Goal: Information Seeking & Learning: Learn about a topic

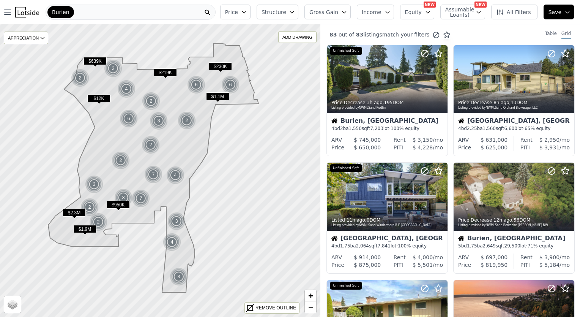
click at [84, 14] on div "Burien" at bounding box center [131, 12] width 170 height 15
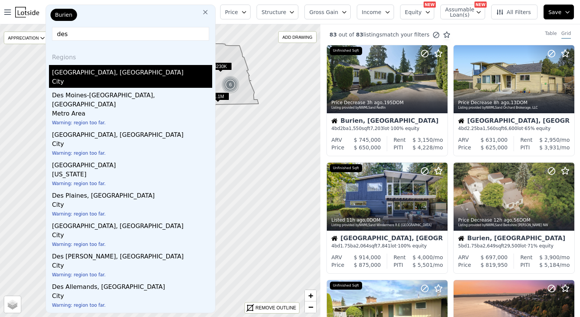
type input "des"
click at [71, 71] on div "[GEOGRAPHIC_DATA], [GEOGRAPHIC_DATA]" at bounding box center [132, 71] width 160 height 12
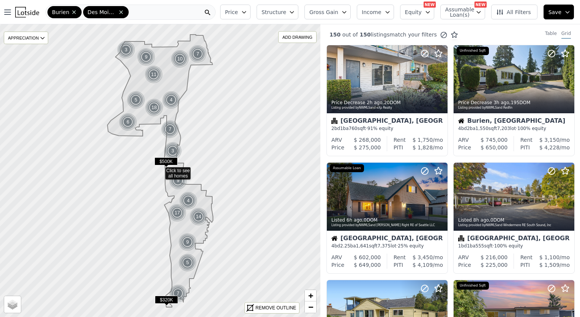
click at [199, 10] on div "Burien [GEOGRAPHIC_DATA]" at bounding box center [131, 12] width 170 height 15
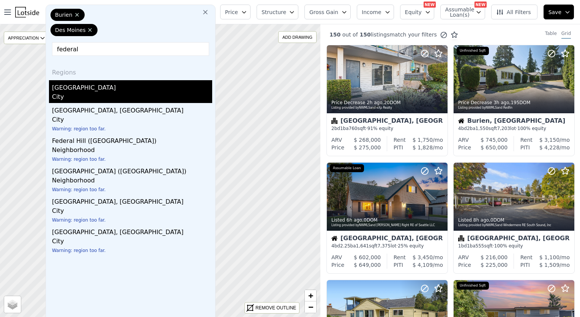
type input "federal"
click at [108, 86] on div "[GEOGRAPHIC_DATA]" at bounding box center [132, 86] width 160 height 12
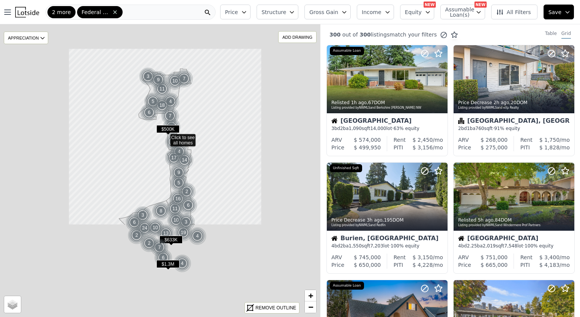
click at [146, 16] on div "2 more Federal Way" at bounding box center [131, 12] width 170 height 15
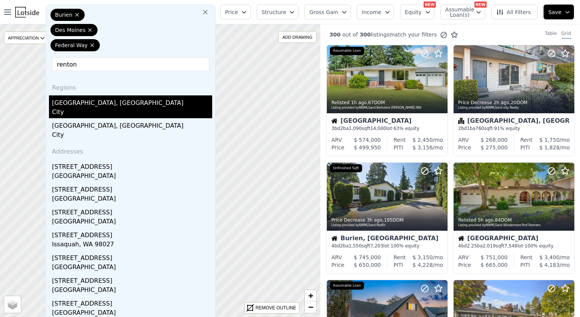
type input "renton"
click at [84, 99] on div "[GEOGRAPHIC_DATA], [GEOGRAPHIC_DATA]" at bounding box center [132, 101] width 160 height 12
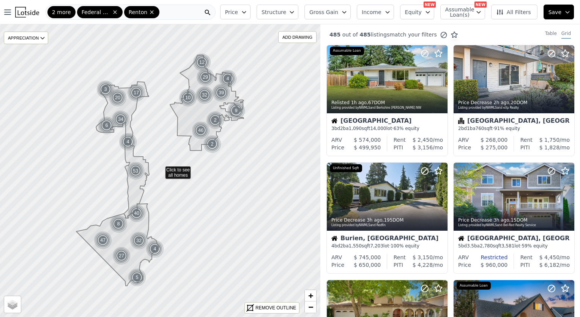
click at [247, 14] on icon "button" at bounding box center [244, 12] width 6 height 6
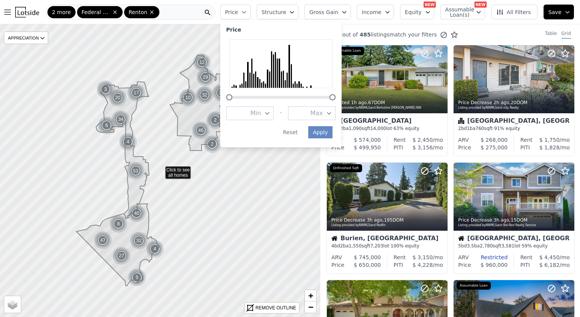
click at [332, 114] on icon "button" at bounding box center [329, 113] width 6 height 6
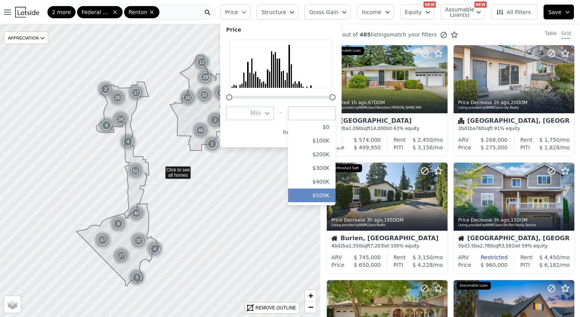
click at [327, 197] on button "$500K" at bounding box center [311, 195] width 47 height 14
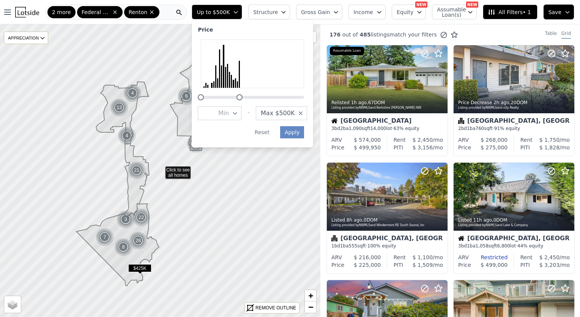
click at [287, 13] on icon "button" at bounding box center [284, 12] width 6 height 6
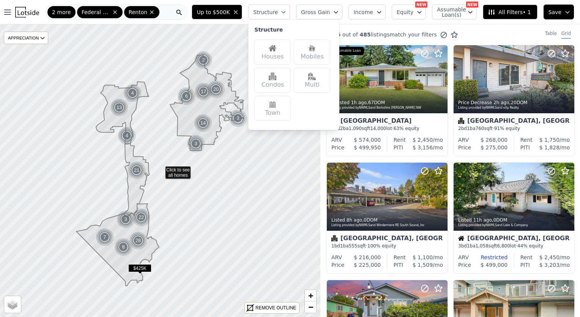
click at [274, 60] on div "Houses" at bounding box center [273, 52] width 36 height 25
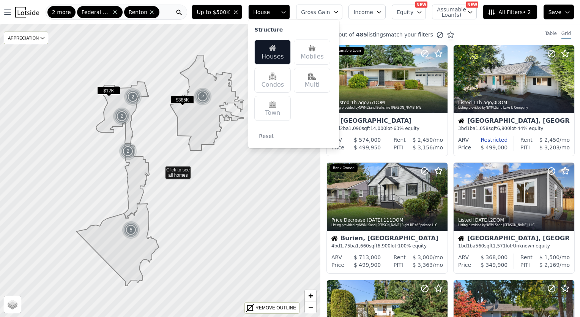
click at [339, 11] on icon "button" at bounding box center [336, 12] width 6 height 6
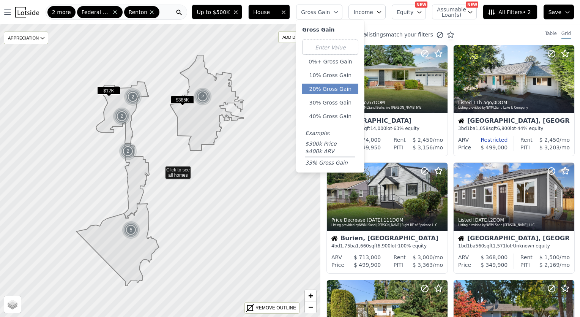
click at [334, 86] on button "20% Gross Gain" at bounding box center [330, 89] width 56 height 11
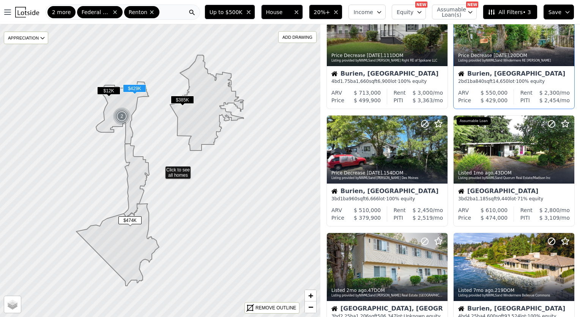
scroll to position [48, 0]
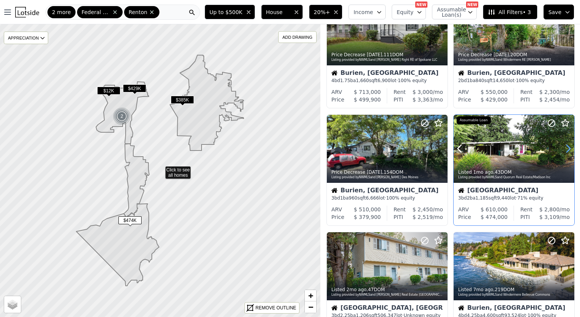
click at [564, 150] on icon at bounding box center [569, 148] width 12 height 12
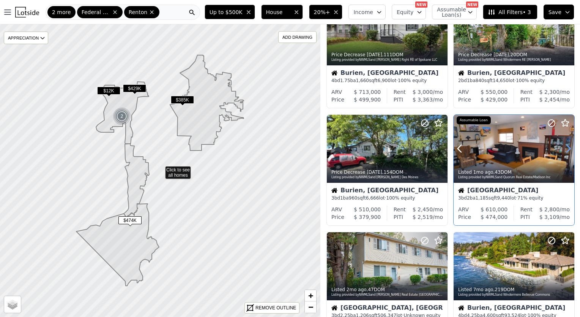
click at [564, 150] on icon at bounding box center [569, 148] width 12 height 12
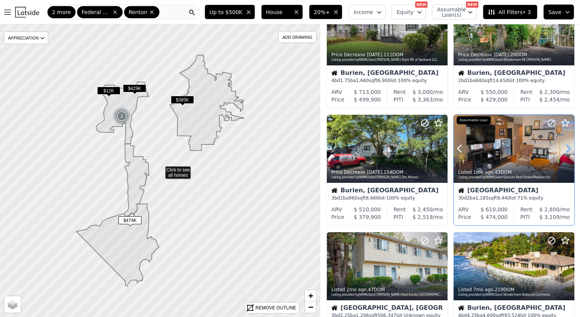
click at [564, 150] on icon at bounding box center [569, 148] width 12 height 12
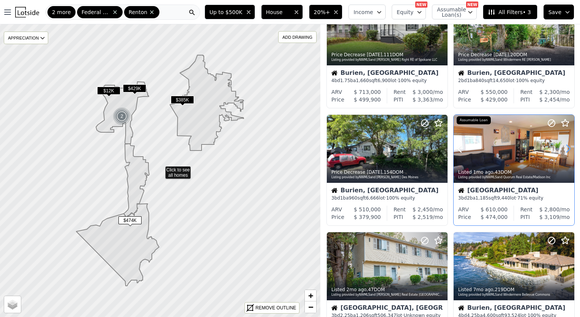
click at [564, 150] on icon at bounding box center [569, 148] width 12 height 12
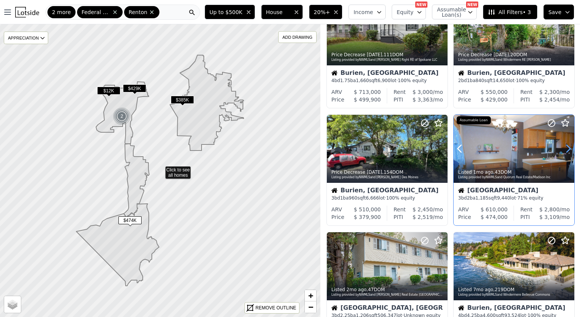
click at [564, 150] on icon at bounding box center [569, 148] width 12 height 12
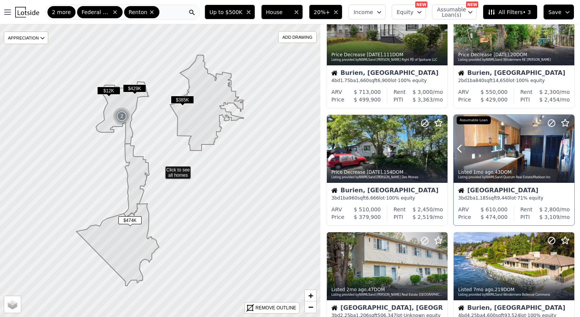
click at [564, 150] on icon at bounding box center [569, 148] width 12 height 12
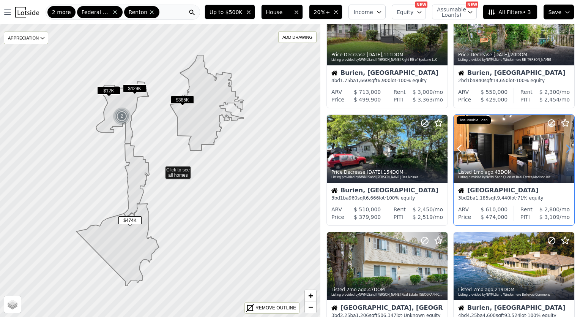
click at [564, 150] on icon at bounding box center [569, 148] width 12 height 12
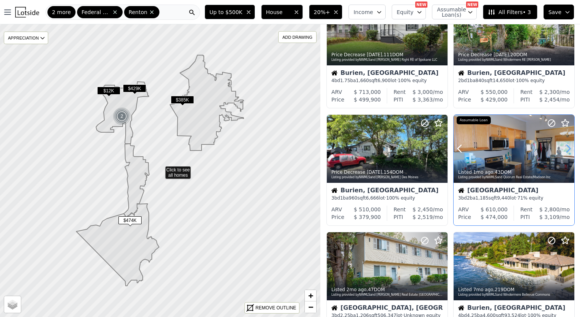
click at [564, 150] on icon at bounding box center [569, 148] width 12 height 12
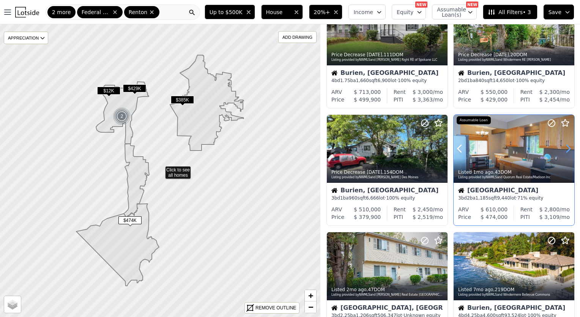
click at [564, 150] on icon at bounding box center [569, 148] width 12 height 12
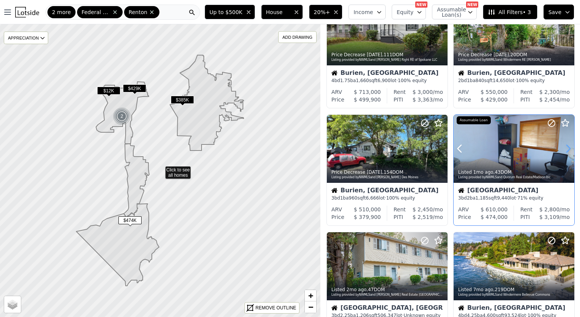
click at [564, 150] on icon at bounding box center [569, 148] width 12 height 12
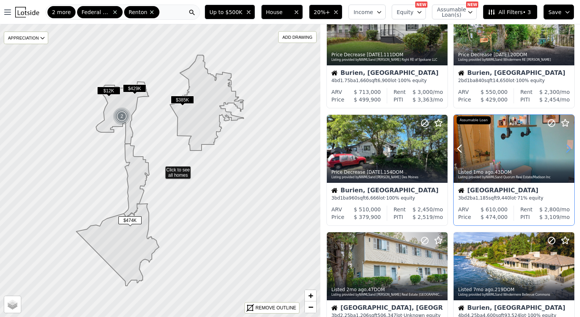
click at [564, 150] on icon at bounding box center [569, 148] width 12 height 12
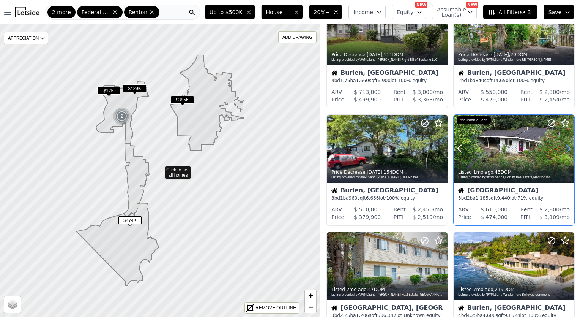
click at [564, 150] on icon at bounding box center [569, 148] width 12 height 12
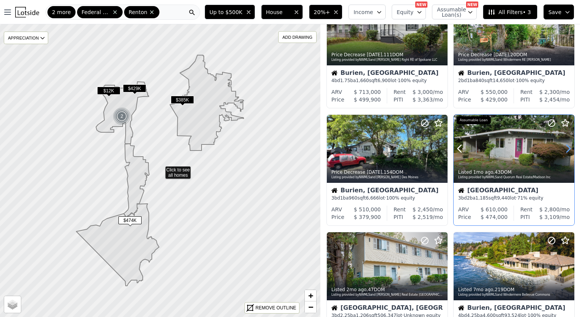
click at [564, 150] on icon at bounding box center [569, 148] width 12 height 12
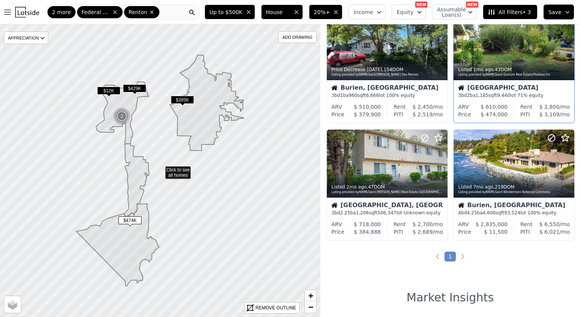
scroll to position [152, 0]
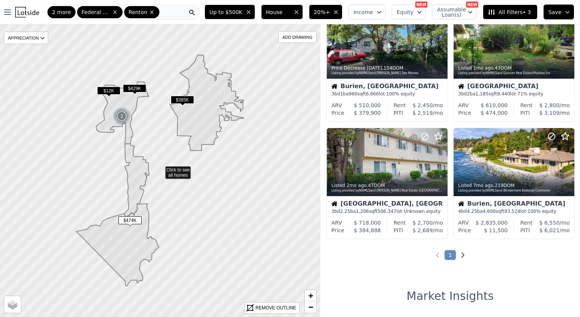
click at [459, 253] on icon "Next page" at bounding box center [463, 255] width 8 height 8
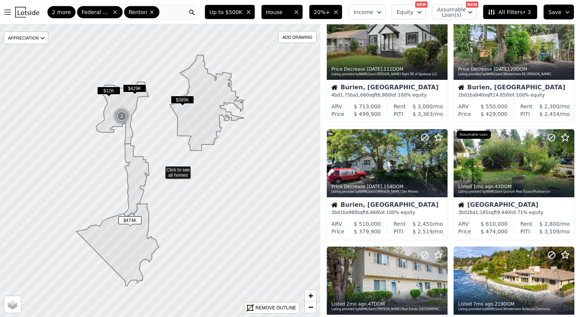
scroll to position [0, 0]
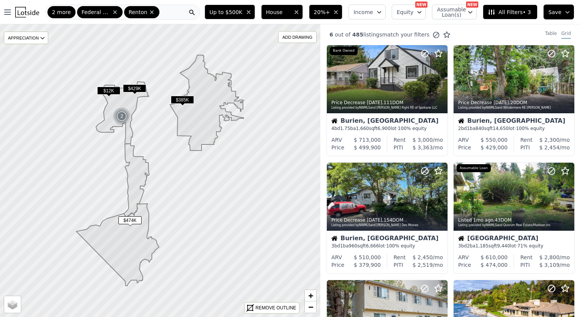
click at [164, 11] on div "2 more Federal Way Renton" at bounding box center [123, 12] width 155 height 15
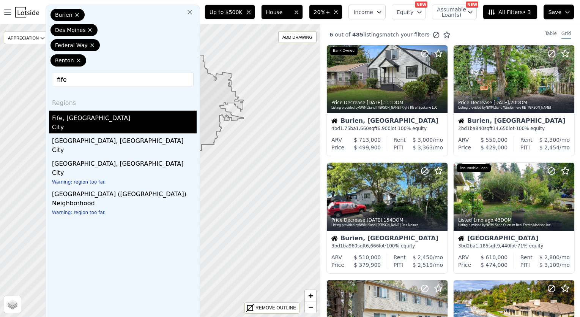
type input "fife"
click at [87, 126] on div "City" at bounding box center [124, 128] width 145 height 11
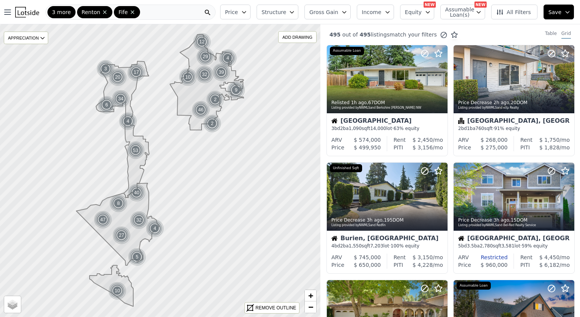
click at [141, 11] on div "3 more Renton Fife" at bounding box center [131, 12] width 170 height 15
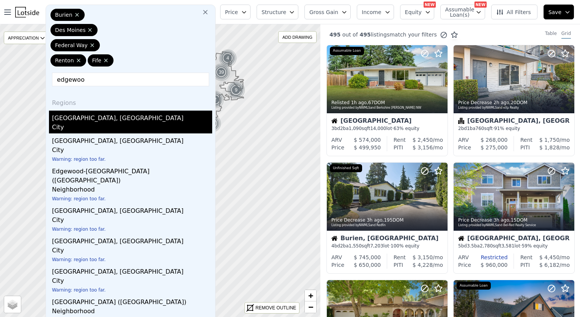
type input "edgewoo"
click at [98, 119] on div "[GEOGRAPHIC_DATA], [GEOGRAPHIC_DATA]" at bounding box center [132, 117] width 160 height 12
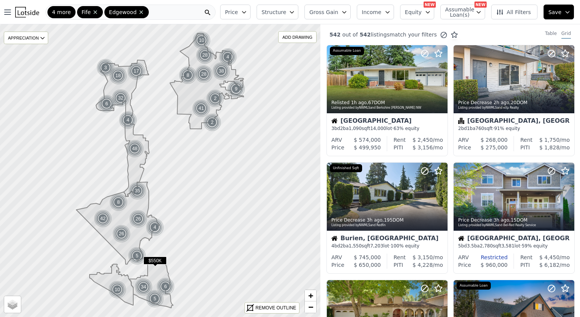
click at [156, 14] on div "4 more Fife Edgewood" at bounding box center [131, 12] width 170 height 15
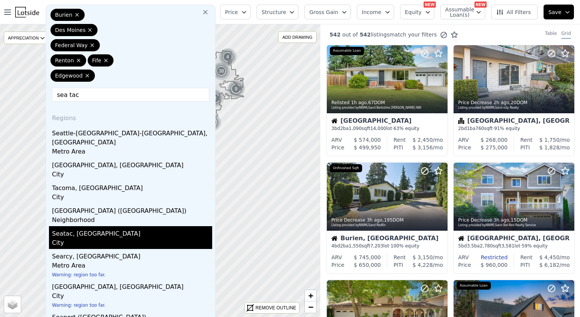
type input "sea tac"
click at [76, 226] on div "Seatac, [GEOGRAPHIC_DATA]" at bounding box center [132, 232] width 160 height 12
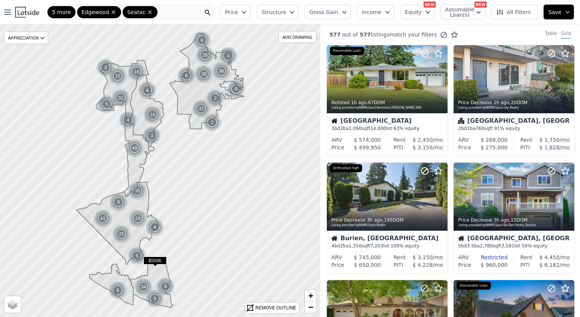
click at [159, 16] on div "5 more Edgewood Seatac" at bounding box center [131, 12] width 170 height 15
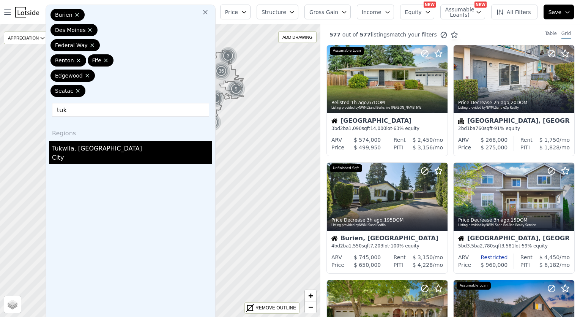
type input "tuk"
click at [86, 145] on div "Tukwila, [GEOGRAPHIC_DATA]" at bounding box center [132, 147] width 160 height 12
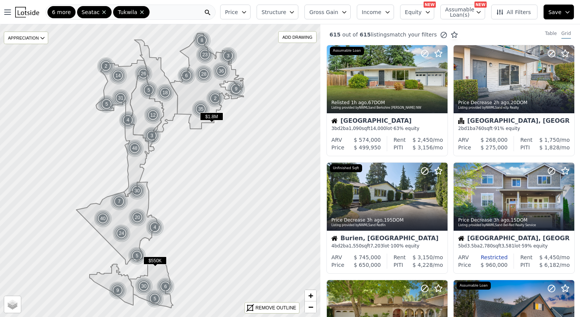
click at [247, 10] on icon "button" at bounding box center [244, 12] width 6 height 6
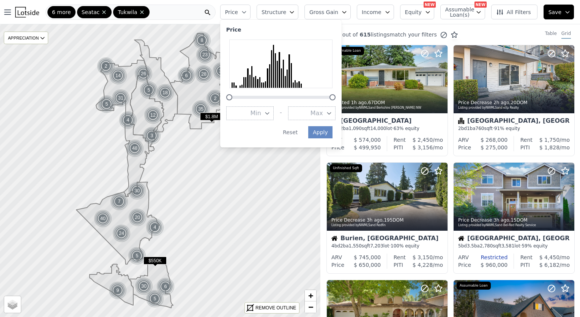
click at [323, 109] on span "Max" at bounding box center [317, 113] width 13 height 9
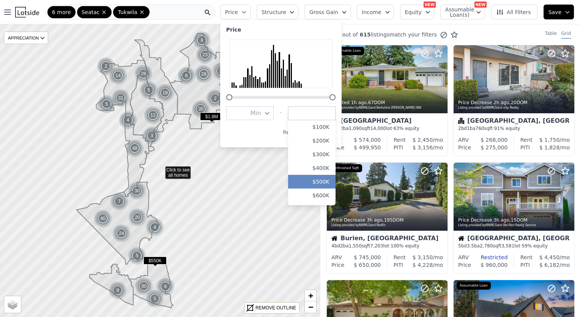
scroll to position [33, 0]
click at [333, 187] on button "$700K" at bounding box center [311, 190] width 47 height 14
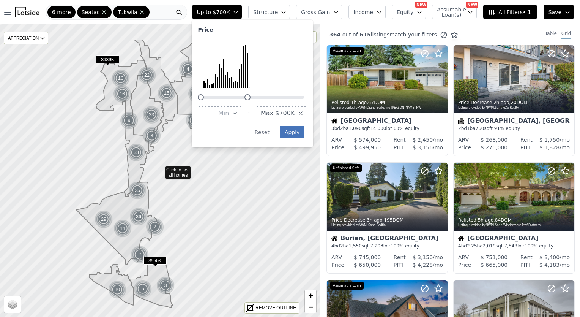
click at [305, 133] on button "Apply" at bounding box center [292, 132] width 24 height 12
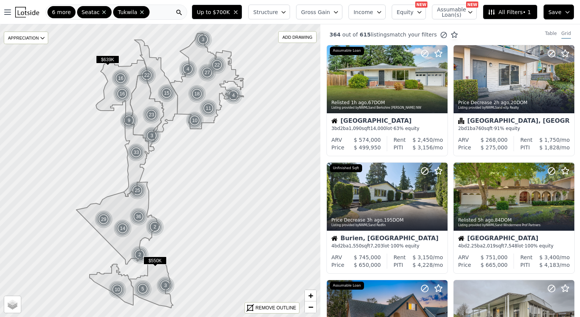
click at [290, 6] on button "Structure" at bounding box center [269, 12] width 42 height 15
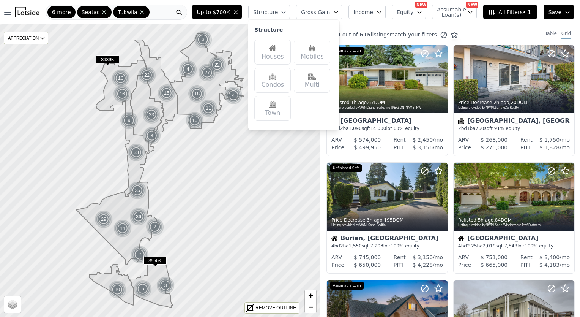
click at [277, 52] on div "Houses" at bounding box center [273, 52] width 36 height 25
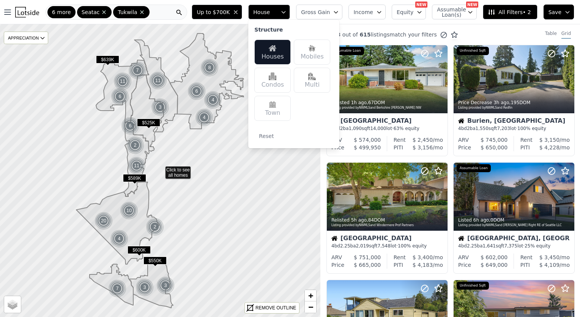
click at [339, 10] on icon "button" at bounding box center [336, 12] width 6 height 6
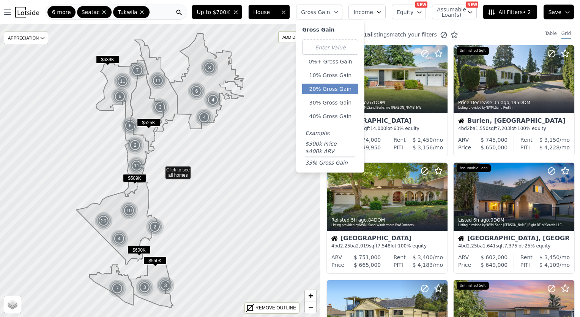
click at [333, 87] on button "20% Gross Gain" at bounding box center [330, 89] width 56 height 11
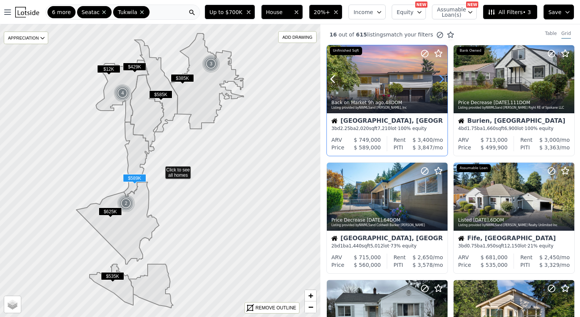
click at [444, 79] on icon at bounding box center [441, 79] width 3 height 7
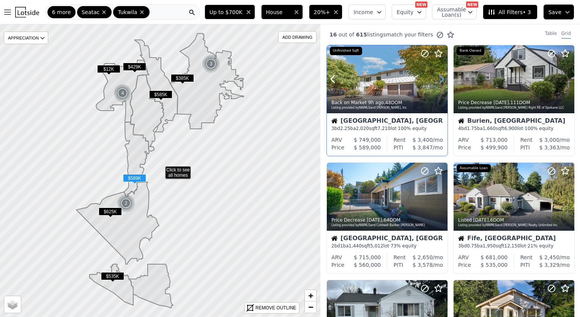
click at [444, 79] on icon at bounding box center [441, 79] width 3 height 7
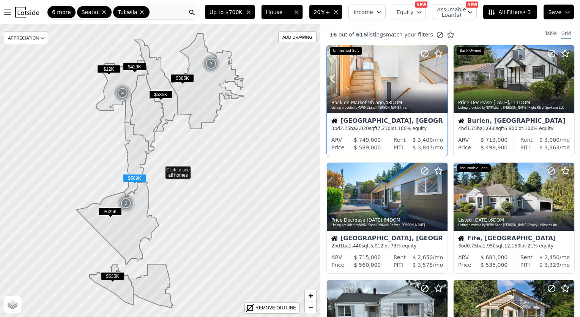
click at [444, 79] on icon at bounding box center [441, 79] width 3 height 7
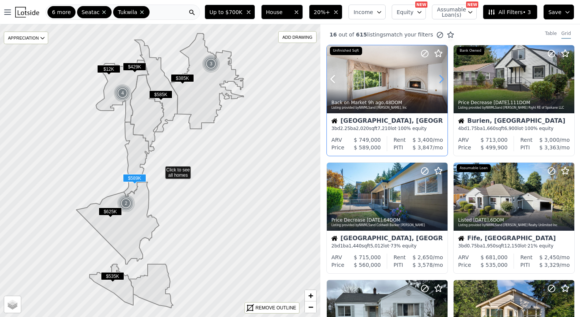
click at [444, 79] on icon at bounding box center [441, 79] width 3 height 7
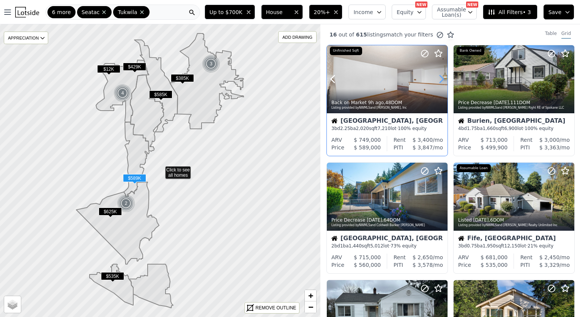
click at [444, 79] on icon at bounding box center [441, 79] width 3 height 7
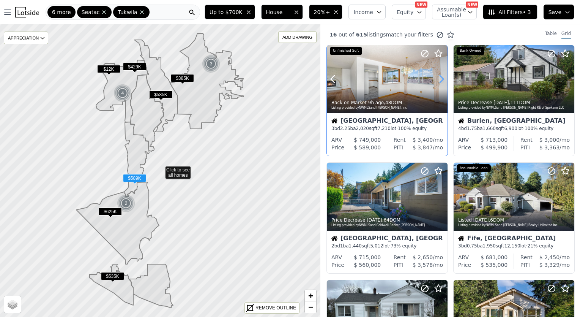
click at [444, 79] on icon at bounding box center [441, 79] width 3 height 7
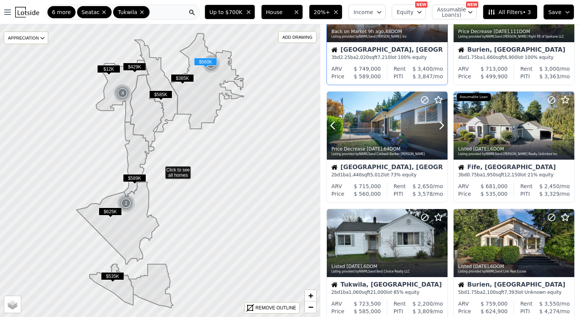
scroll to position [71, 0]
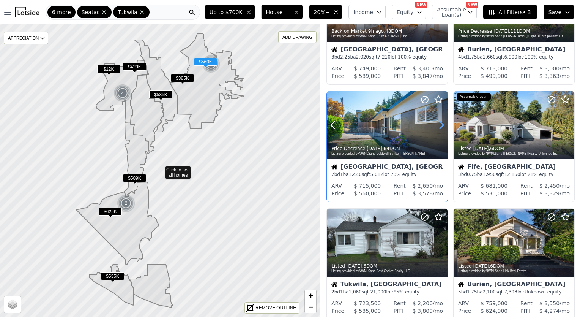
click at [444, 124] on icon at bounding box center [442, 125] width 12 height 12
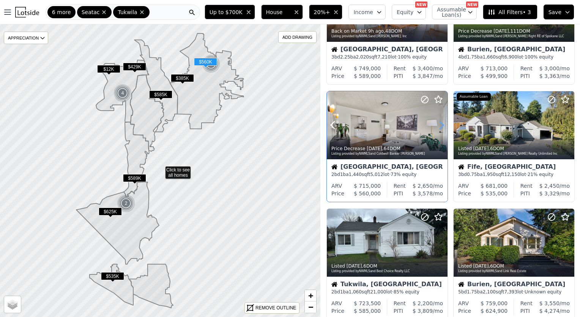
click at [444, 124] on icon at bounding box center [442, 125] width 12 height 12
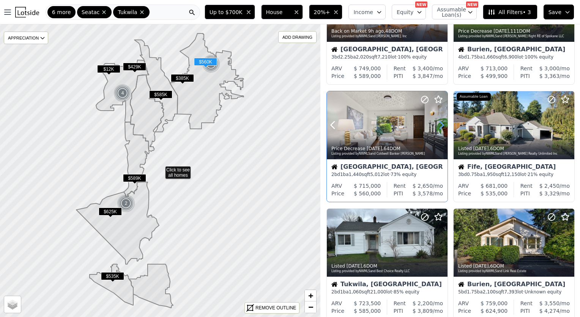
click at [444, 124] on icon at bounding box center [442, 125] width 12 height 12
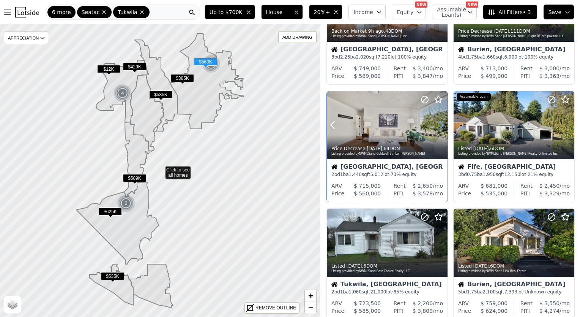
click at [444, 124] on icon at bounding box center [442, 125] width 12 height 12
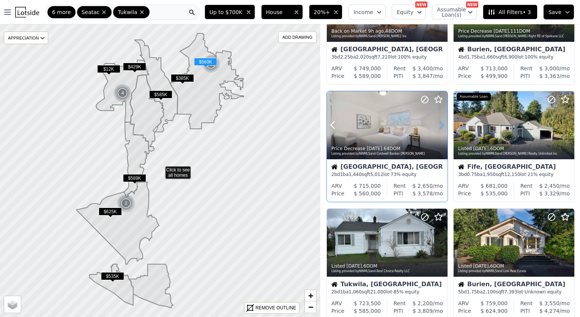
click at [444, 124] on icon at bounding box center [442, 125] width 12 height 12
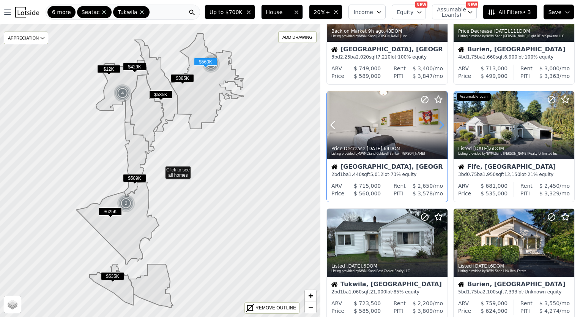
click at [444, 124] on icon at bounding box center [442, 125] width 12 height 12
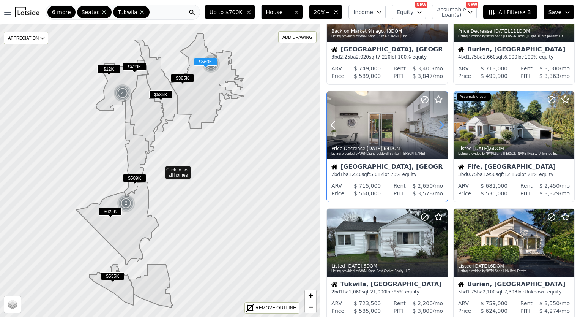
click at [444, 124] on icon at bounding box center [442, 125] width 12 height 12
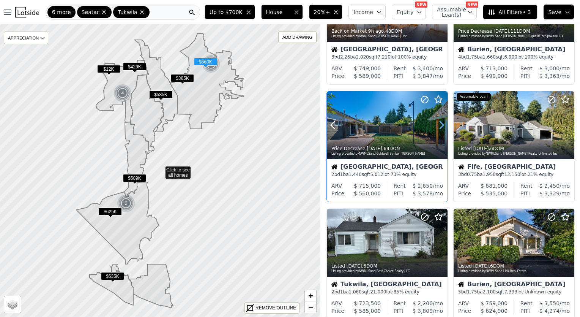
click at [444, 124] on icon at bounding box center [442, 125] width 12 height 12
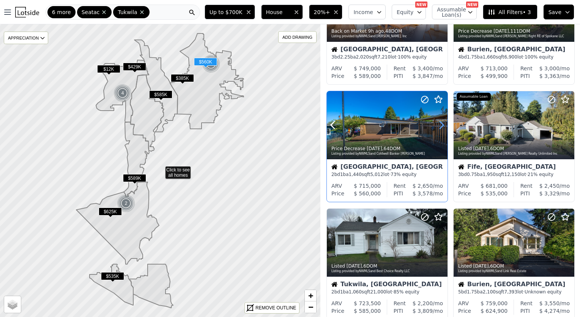
click at [444, 124] on icon at bounding box center [442, 125] width 12 height 12
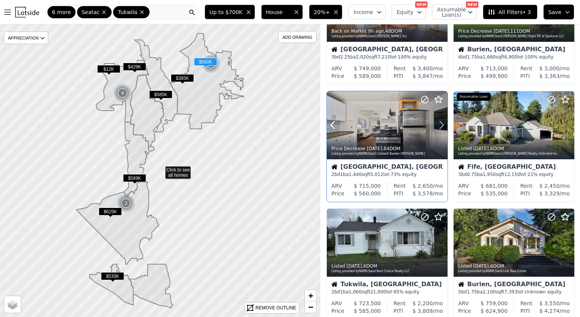
click at [444, 124] on icon at bounding box center [442, 125] width 12 height 12
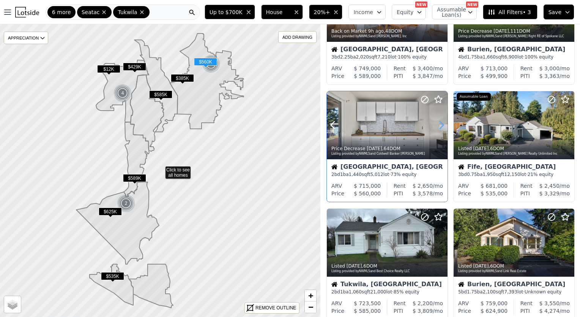
click at [444, 124] on icon at bounding box center [442, 125] width 12 height 12
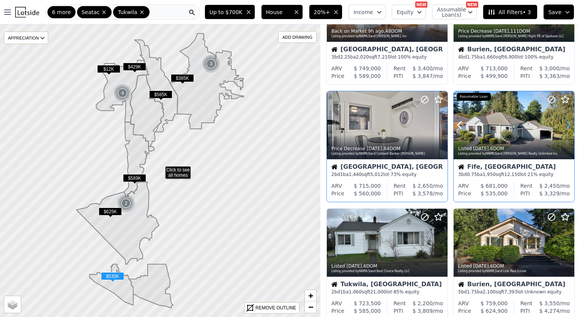
click at [564, 125] on icon at bounding box center [569, 125] width 12 height 12
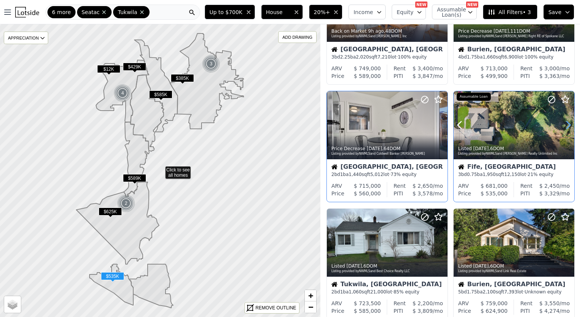
click at [564, 125] on icon at bounding box center [569, 125] width 12 height 12
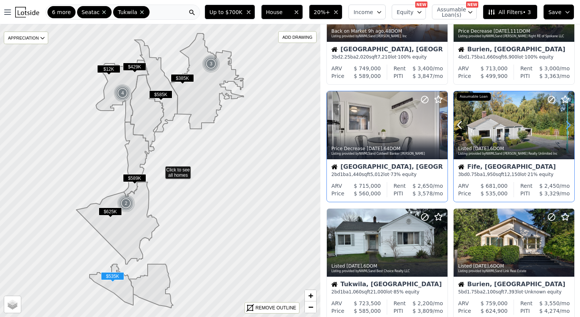
click at [564, 125] on icon at bounding box center [569, 125] width 12 height 12
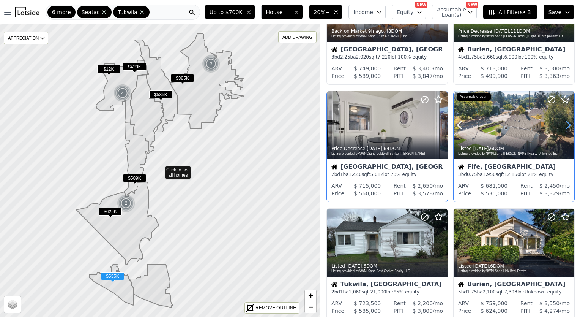
click at [564, 125] on icon at bounding box center [569, 125] width 12 height 12
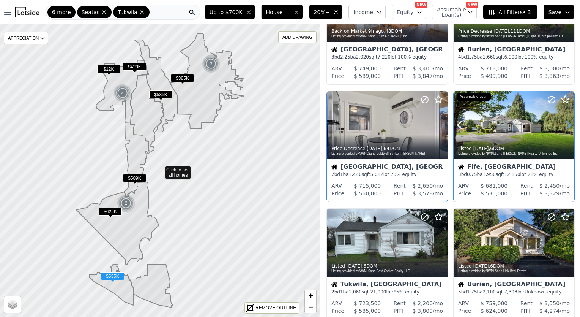
click at [564, 125] on icon at bounding box center [569, 125] width 12 height 12
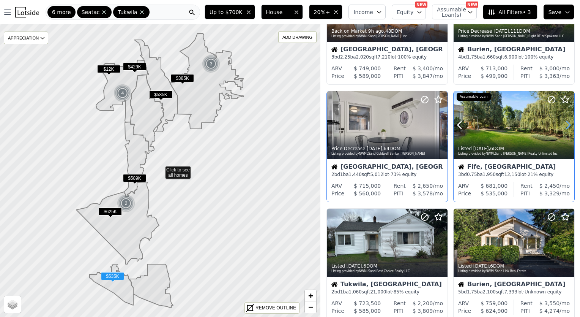
click at [564, 125] on icon at bounding box center [569, 125] width 12 height 12
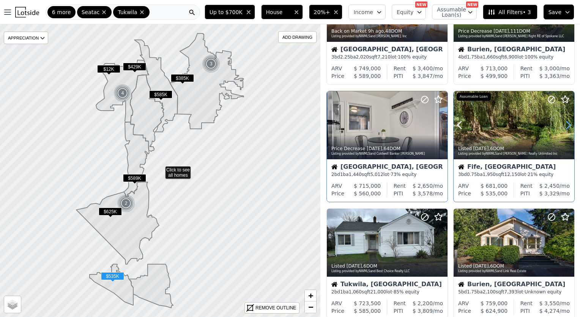
click at [564, 125] on icon at bounding box center [569, 125] width 12 height 12
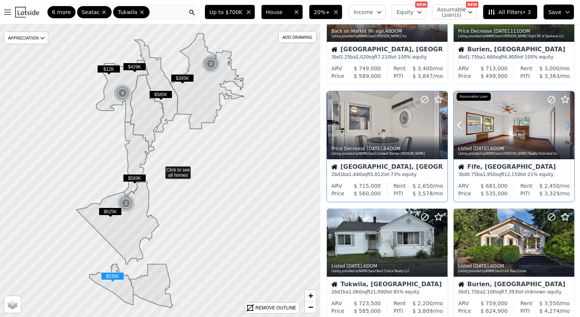
click at [564, 125] on icon at bounding box center [569, 125] width 12 height 12
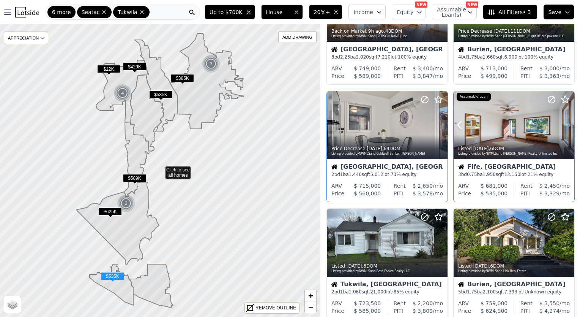
click at [564, 125] on icon at bounding box center [569, 125] width 12 height 12
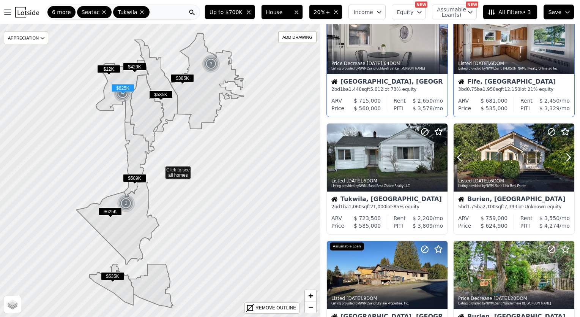
scroll to position [161, 0]
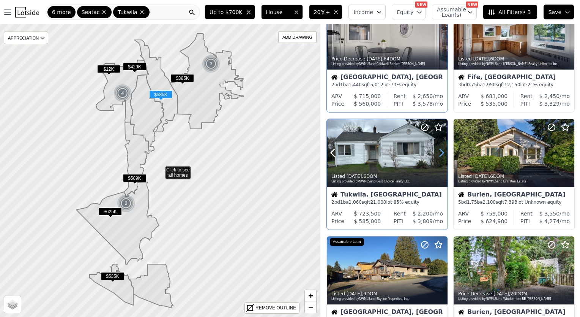
click at [440, 152] on icon at bounding box center [442, 153] width 12 height 12
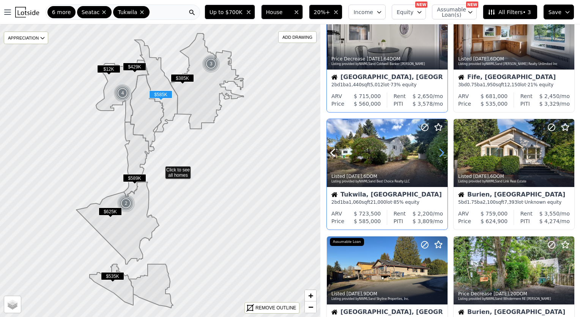
click at [440, 152] on icon at bounding box center [442, 153] width 12 height 12
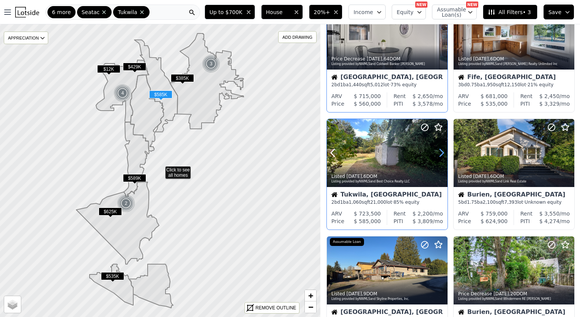
click at [440, 152] on icon at bounding box center [442, 153] width 12 height 12
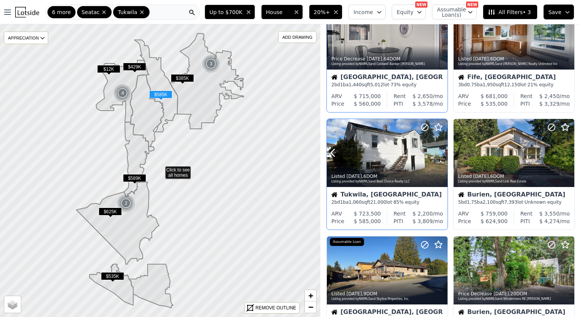
click at [440, 152] on icon at bounding box center [442, 153] width 12 height 12
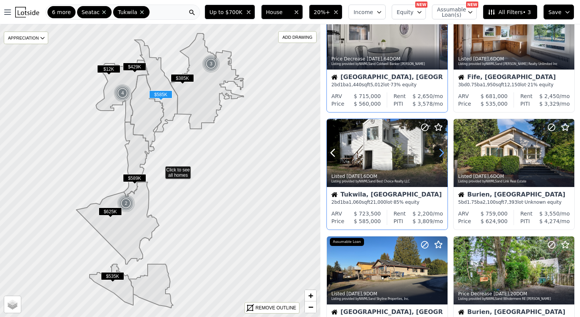
click at [440, 152] on icon at bounding box center [442, 153] width 12 height 12
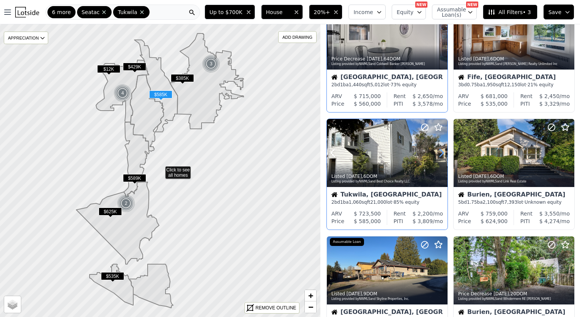
click at [440, 152] on icon at bounding box center [442, 153] width 12 height 12
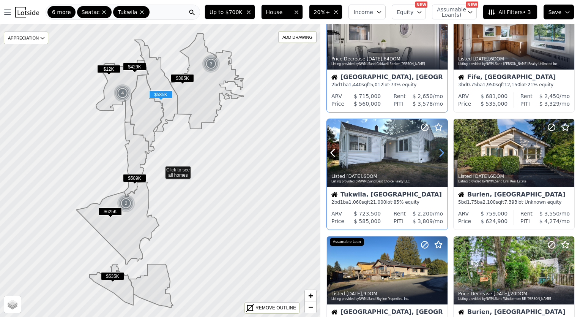
click at [440, 152] on icon at bounding box center [442, 153] width 12 height 12
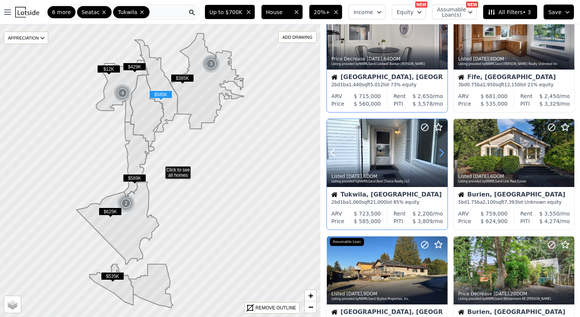
click at [440, 152] on icon at bounding box center [442, 153] width 12 height 12
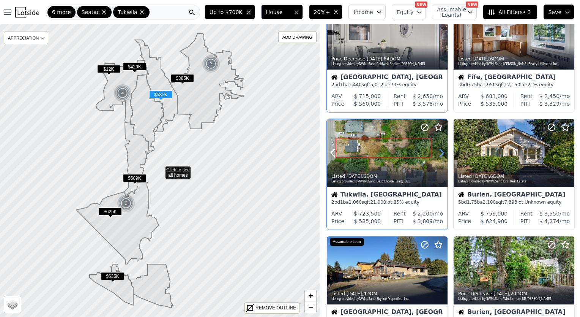
click at [440, 152] on icon at bounding box center [442, 153] width 12 height 12
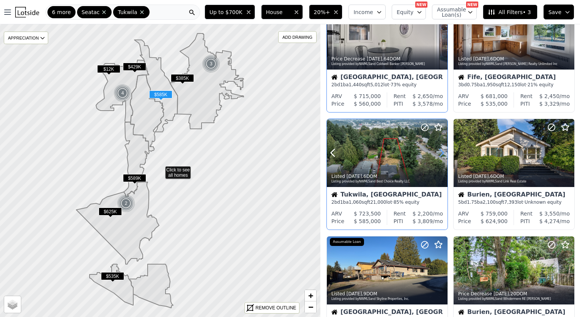
click at [440, 152] on icon at bounding box center [442, 153] width 12 height 12
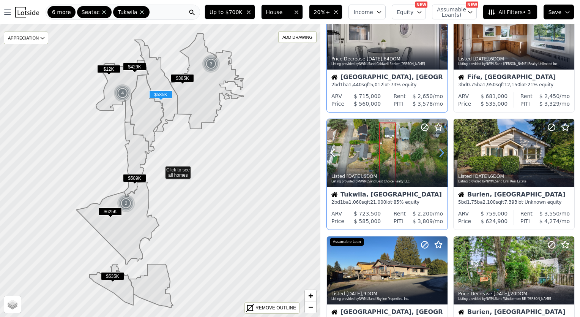
click at [440, 152] on icon at bounding box center [442, 153] width 12 height 12
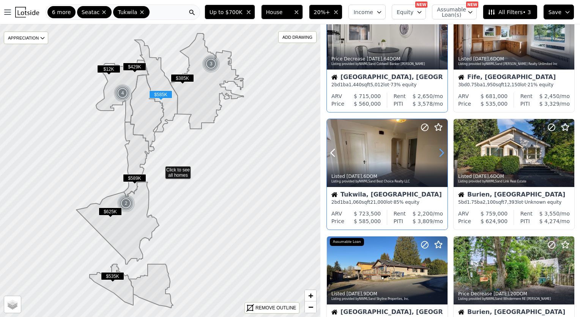
click at [440, 152] on icon at bounding box center [442, 153] width 12 height 12
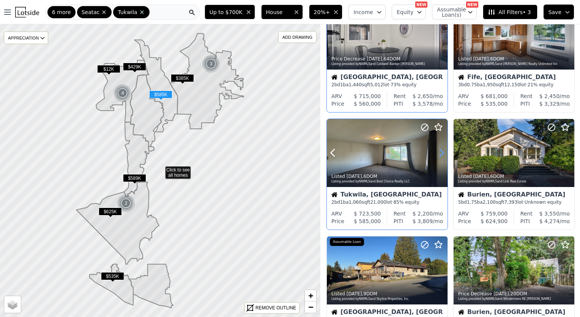
click at [440, 152] on icon at bounding box center [442, 153] width 12 height 12
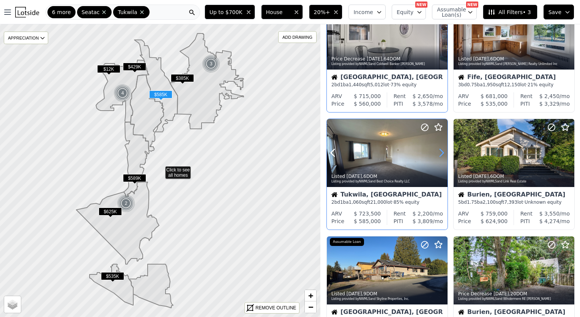
click at [440, 152] on icon at bounding box center [442, 153] width 12 height 12
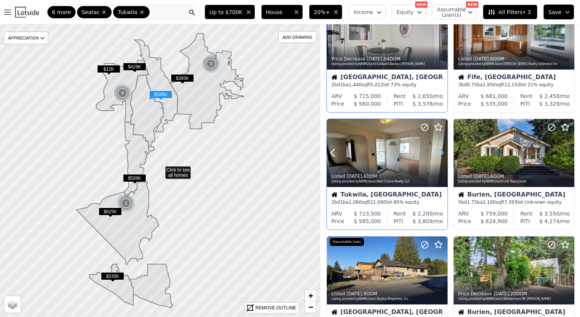
click at [440, 152] on icon at bounding box center [442, 153] width 12 height 12
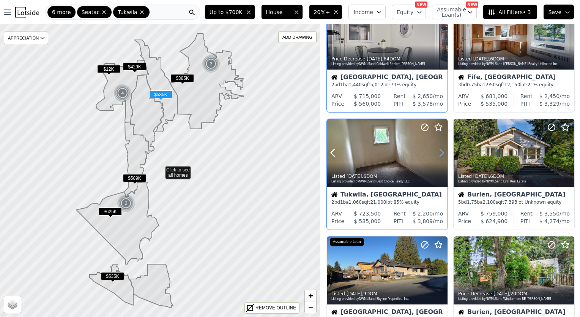
click at [440, 152] on icon at bounding box center [442, 153] width 12 height 12
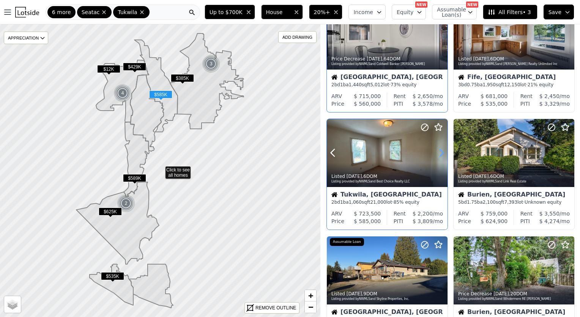
click at [440, 152] on icon at bounding box center [442, 153] width 12 height 12
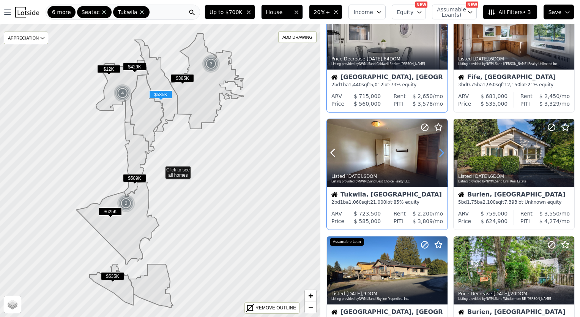
click at [440, 152] on icon at bounding box center [442, 153] width 12 height 12
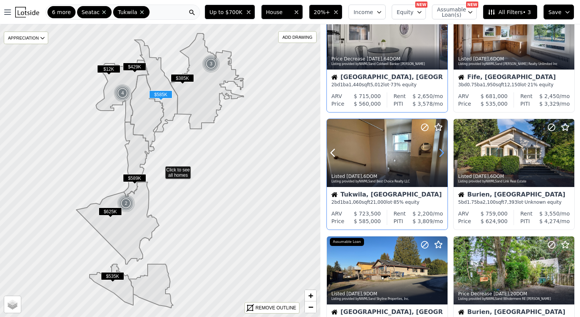
click at [440, 152] on icon at bounding box center [442, 153] width 12 height 12
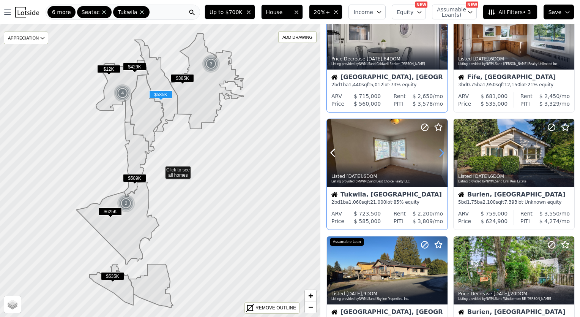
click at [440, 152] on icon at bounding box center [442, 153] width 12 height 12
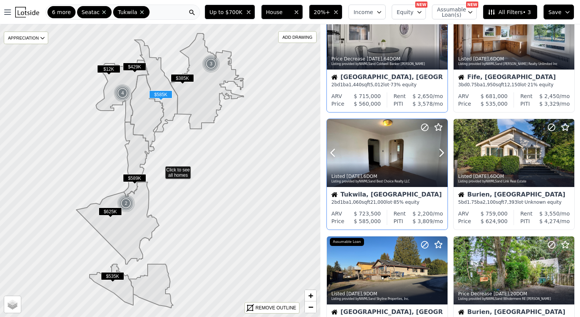
click at [440, 121] on div at bounding box center [423, 143] width 49 height 49
click at [438, 125] on icon at bounding box center [438, 127] width 9 height 9
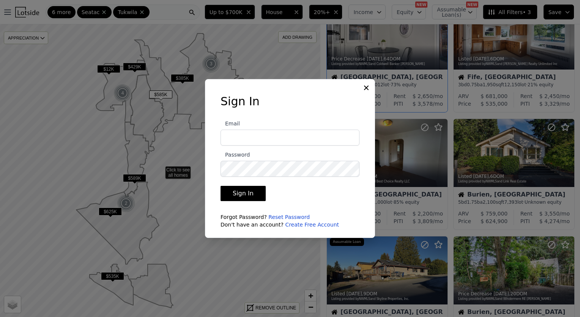
click at [365, 87] on icon at bounding box center [366, 87] width 5 height 5
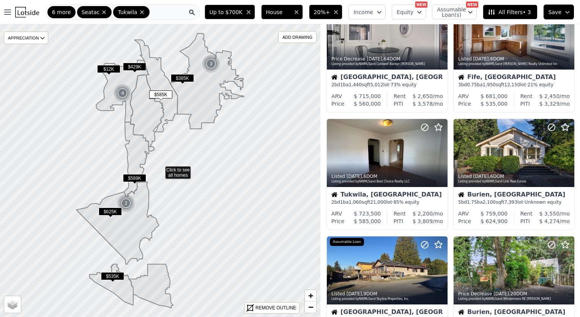
click at [564, 9] on button "Save" at bounding box center [559, 12] width 30 height 15
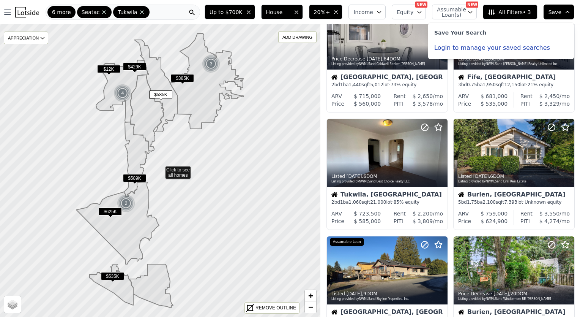
click at [461, 49] on button "Login to manage your saved searches" at bounding box center [493, 48] width 116 height 6
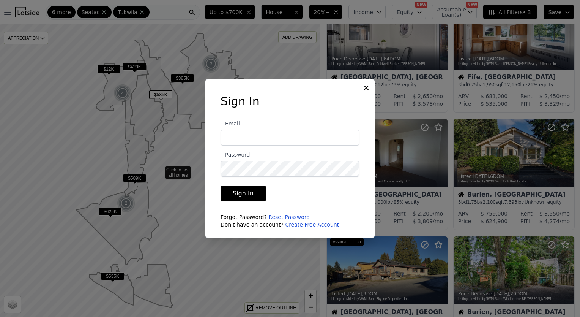
type input "a"
click at [288, 134] on input "a" at bounding box center [290, 138] width 139 height 16
type input "[EMAIL_ADDRESS][DOMAIN_NAME]"
click at [221, 186] on button "Sign In" at bounding box center [243, 193] width 45 height 15
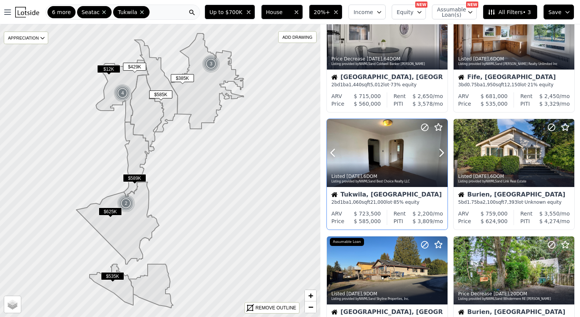
click at [438, 126] on icon at bounding box center [438, 127] width 9 height 9
click at [563, 149] on icon at bounding box center [569, 153] width 12 height 12
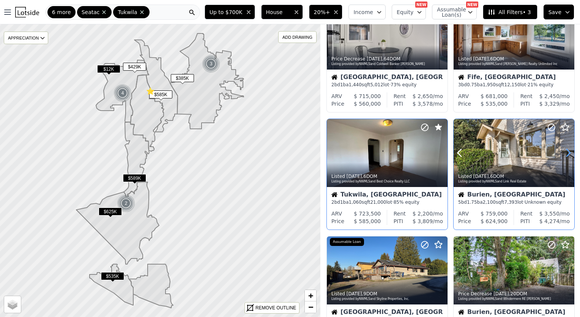
click at [566, 155] on icon at bounding box center [569, 153] width 12 height 12
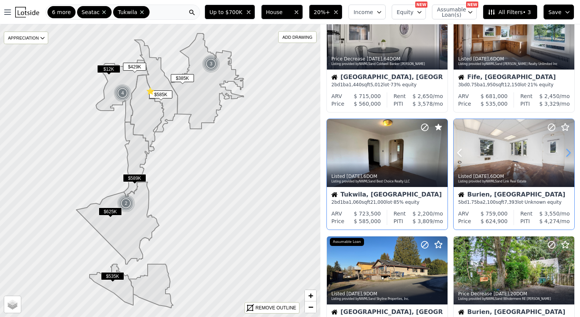
click at [566, 155] on icon at bounding box center [569, 153] width 12 height 12
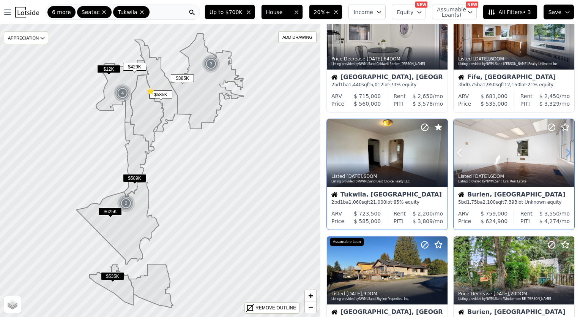
click at [566, 155] on icon at bounding box center [569, 153] width 12 height 12
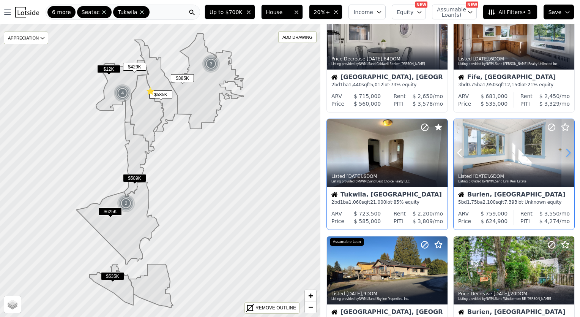
click at [566, 155] on icon at bounding box center [569, 153] width 12 height 12
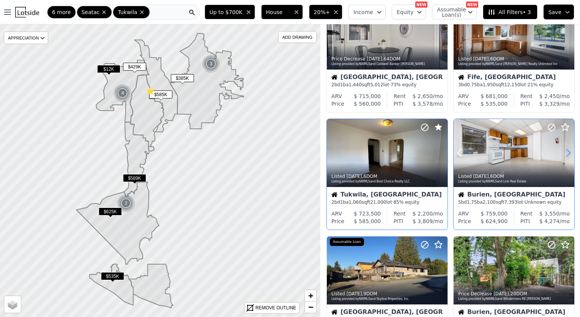
click at [566, 155] on icon at bounding box center [569, 153] width 12 height 12
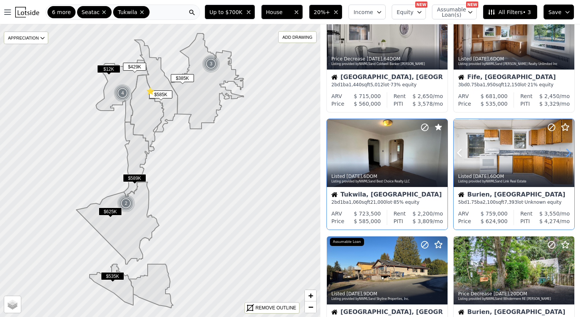
click at [566, 155] on icon at bounding box center [569, 153] width 12 height 12
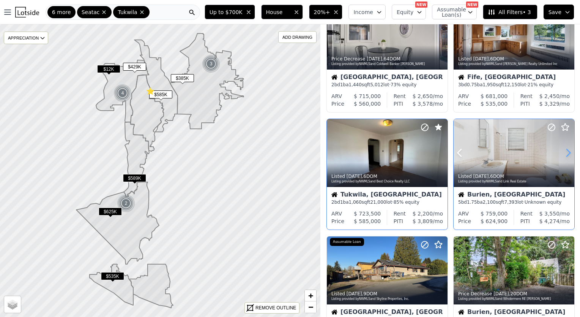
click at [566, 155] on icon at bounding box center [569, 153] width 12 height 12
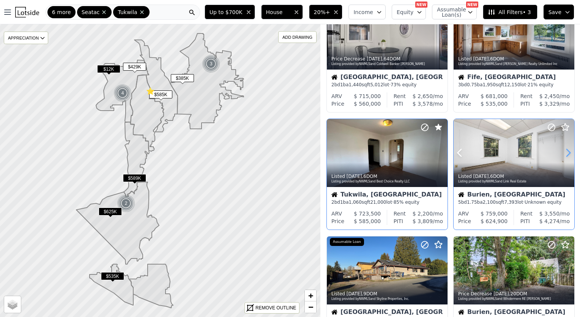
click at [566, 155] on icon at bounding box center [569, 153] width 12 height 12
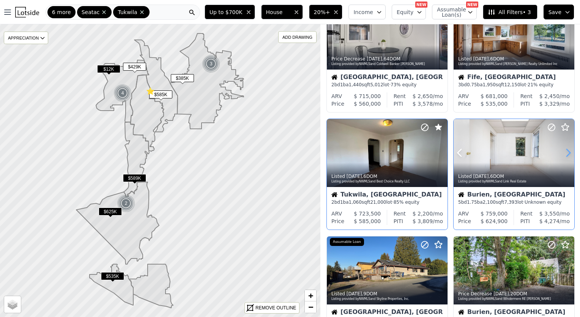
click at [566, 155] on icon at bounding box center [569, 153] width 12 height 12
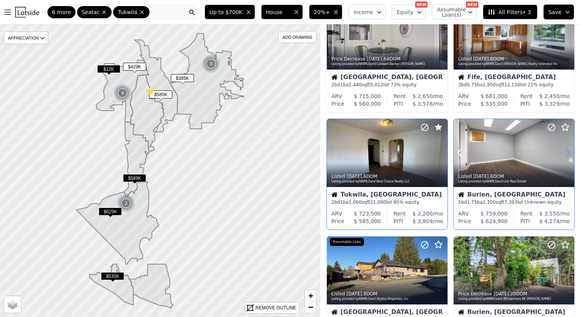
click at [566, 155] on icon at bounding box center [569, 153] width 12 height 12
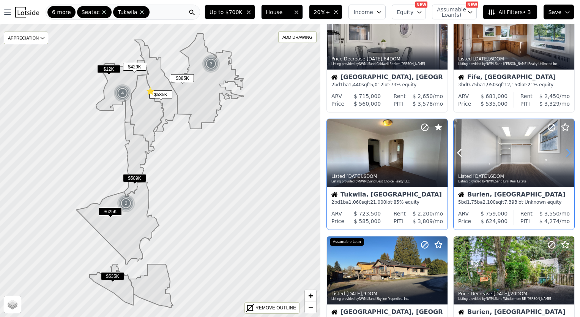
click at [566, 155] on icon at bounding box center [569, 153] width 12 height 12
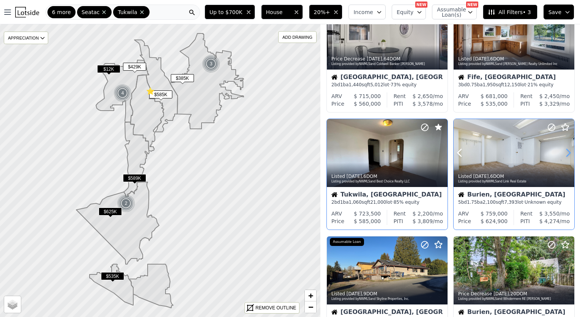
click at [566, 155] on icon at bounding box center [569, 153] width 12 height 12
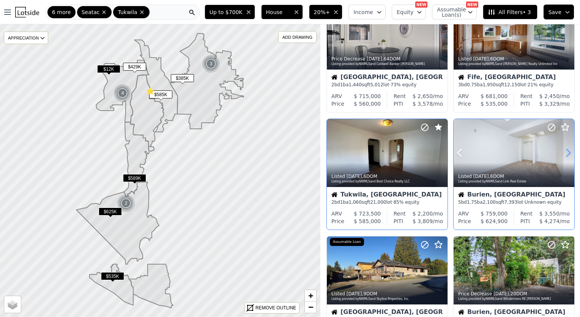
click at [566, 155] on icon at bounding box center [569, 153] width 12 height 12
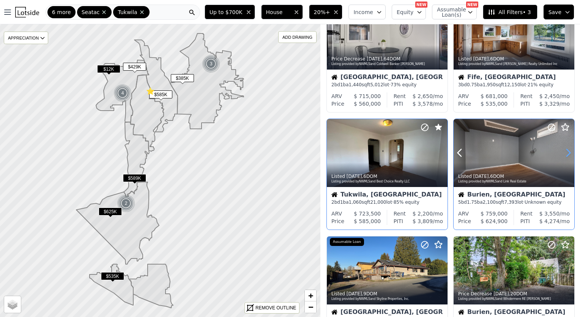
click at [566, 155] on icon at bounding box center [569, 153] width 12 height 12
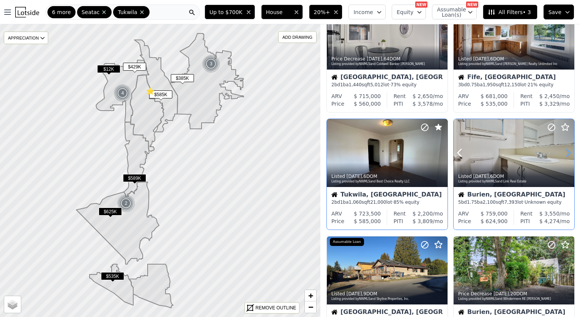
click at [566, 155] on icon at bounding box center [569, 153] width 12 height 12
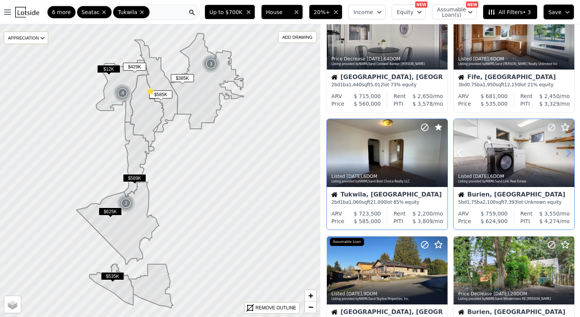
click at [566, 155] on icon at bounding box center [569, 153] width 12 height 12
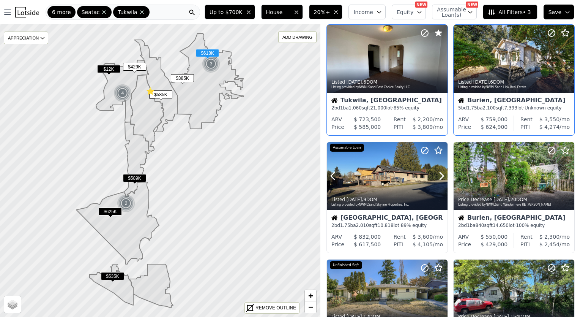
scroll to position [264, 0]
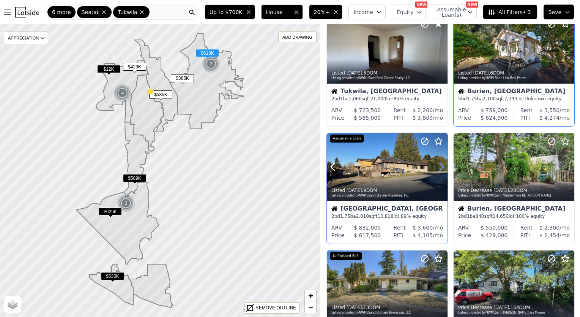
click at [442, 169] on icon at bounding box center [441, 166] width 3 height 7
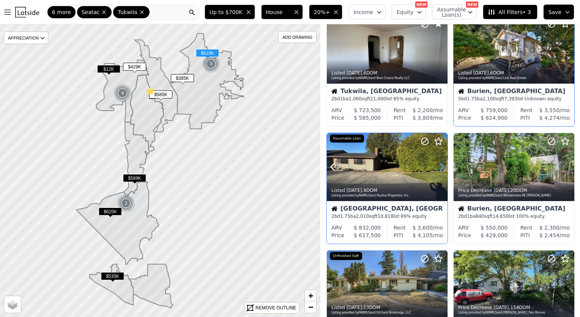
click at [442, 169] on icon at bounding box center [441, 166] width 3 height 7
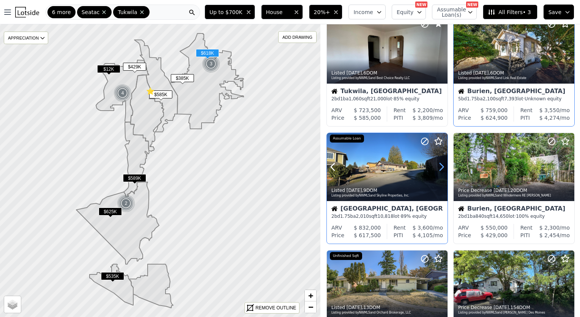
click at [442, 169] on icon at bounding box center [441, 166] width 3 height 7
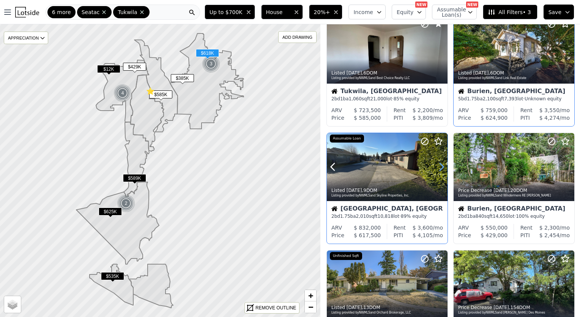
click at [442, 169] on icon at bounding box center [441, 166] width 3 height 7
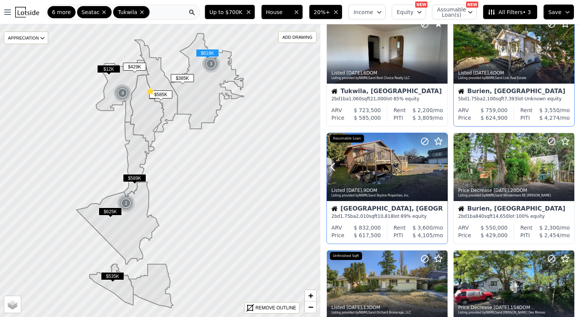
click at [442, 169] on icon at bounding box center [441, 166] width 3 height 7
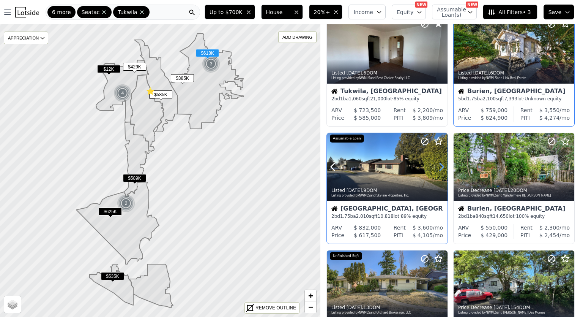
click at [442, 169] on icon at bounding box center [441, 166] width 3 height 7
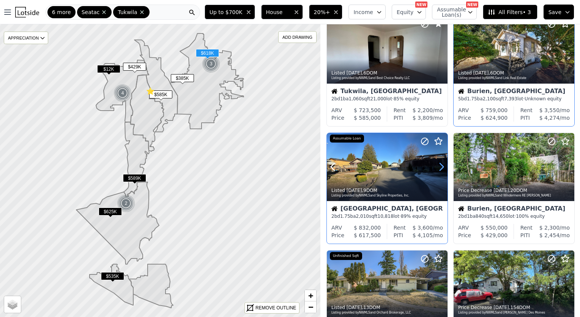
click at [442, 169] on icon at bounding box center [441, 166] width 3 height 7
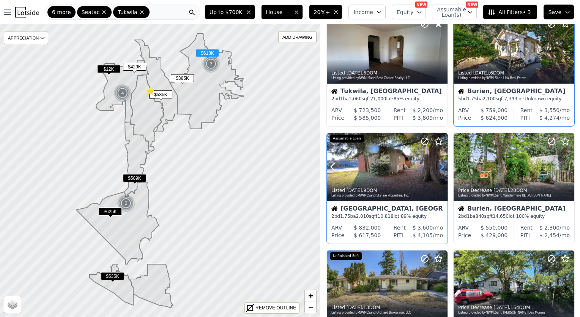
click at [442, 169] on icon at bounding box center [441, 166] width 3 height 7
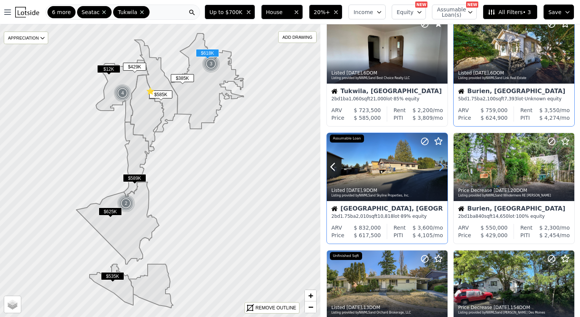
click at [442, 169] on icon at bounding box center [441, 166] width 3 height 7
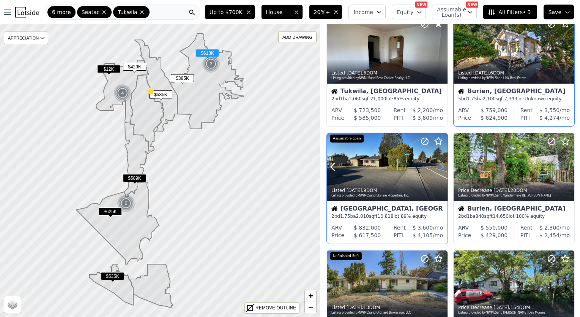
click at [442, 169] on icon at bounding box center [441, 166] width 3 height 7
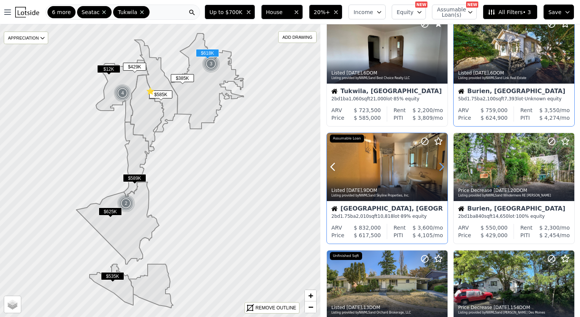
click at [442, 169] on icon at bounding box center [441, 166] width 3 height 7
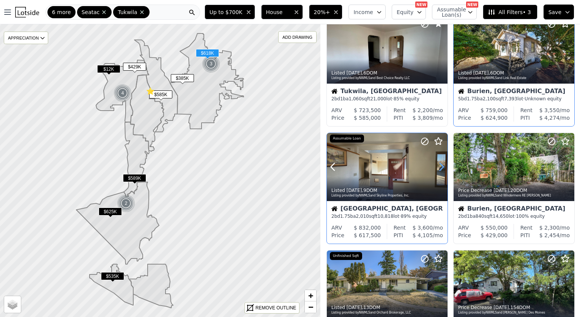
click at [442, 169] on icon at bounding box center [441, 166] width 3 height 7
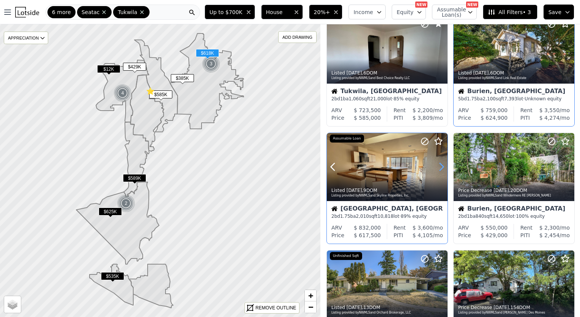
click at [442, 169] on icon at bounding box center [441, 166] width 3 height 7
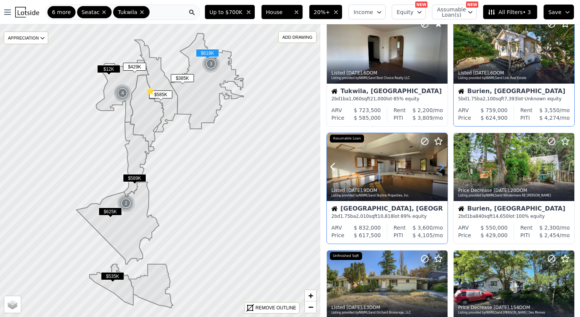
click at [442, 169] on icon at bounding box center [441, 166] width 3 height 7
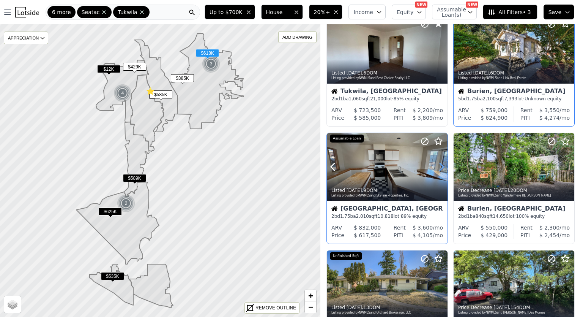
click at [442, 169] on icon at bounding box center [441, 166] width 3 height 7
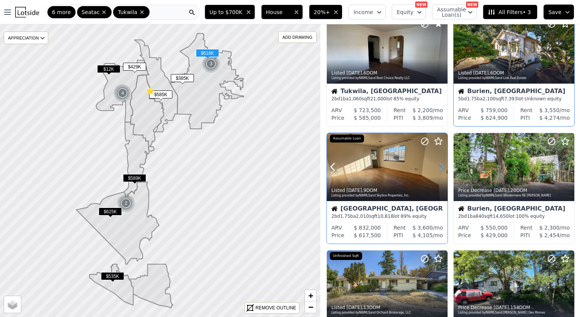
click at [442, 169] on icon at bounding box center [441, 166] width 3 height 7
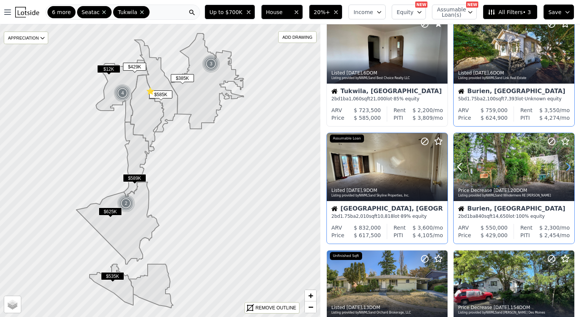
click at [567, 169] on icon at bounding box center [568, 166] width 3 height 7
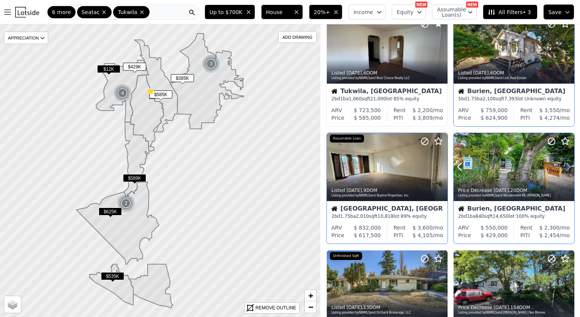
click at [567, 169] on icon at bounding box center [568, 166] width 3 height 7
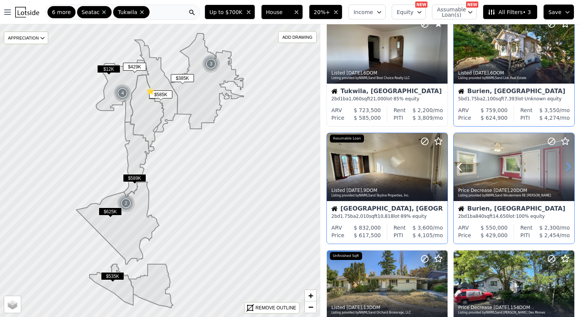
click at [567, 169] on icon at bounding box center [568, 166] width 3 height 7
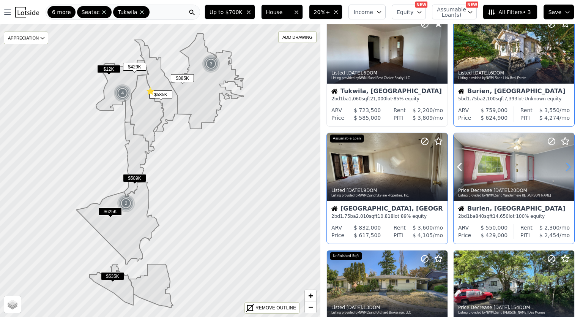
click at [567, 169] on icon at bounding box center [568, 166] width 3 height 7
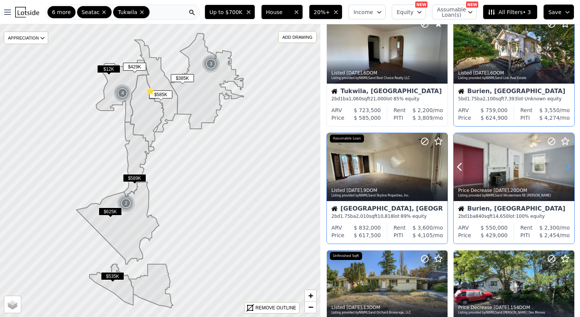
click at [567, 169] on icon at bounding box center [568, 166] width 3 height 7
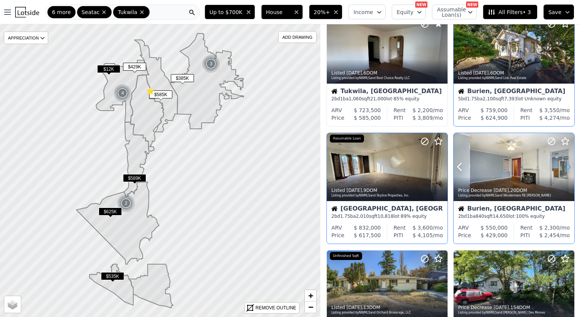
click at [567, 169] on icon at bounding box center [568, 166] width 3 height 7
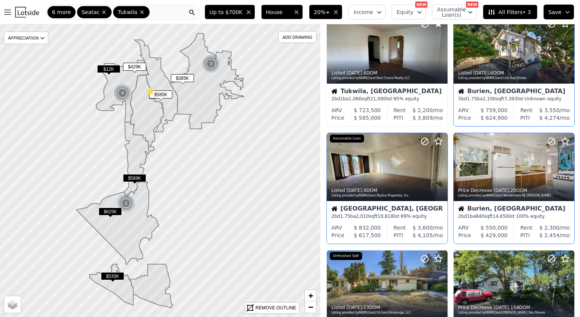
click at [567, 169] on icon at bounding box center [568, 166] width 3 height 7
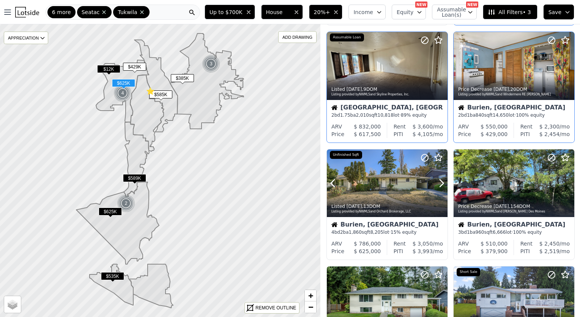
scroll to position [378, 0]
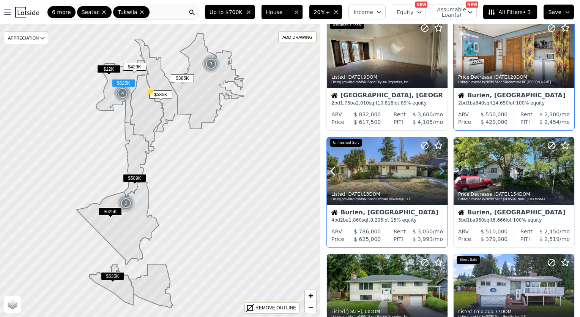
click at [441, 171] on icon at bounding box center [442, 171] width 12 height 12
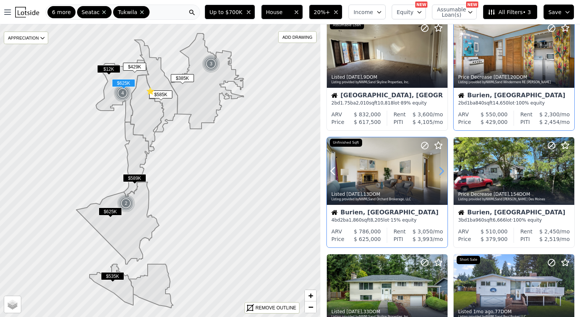
click at [441, 171] on icon at bounding box center [442, 171] width 12 height 12
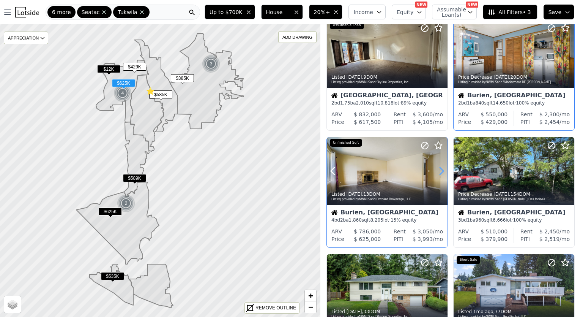
click at [441, 171] on icon at bounding box center [442, 171] width 12 height 12
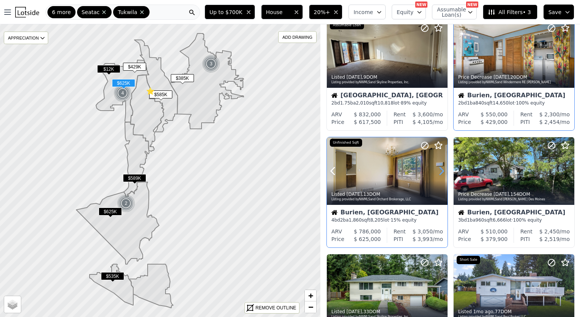
click at [441, 171] on icon at bounding box center [442, 171] width 12 height 12
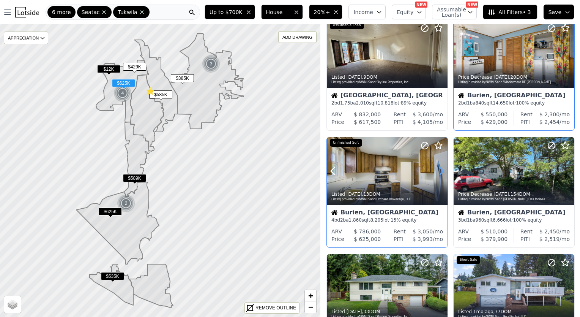
click at [441, 171] on icon at bounding box center [442, 171] width 12 height 12
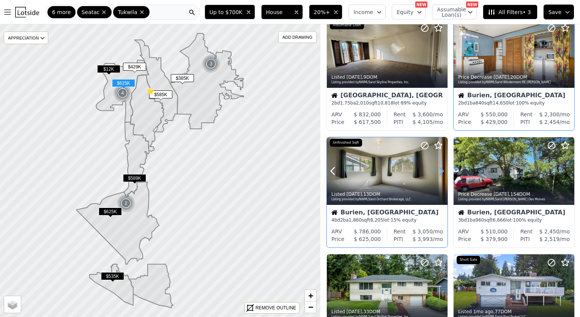
click at [441, 171] on icon at bounding box center [442, 171] width 12 height 12
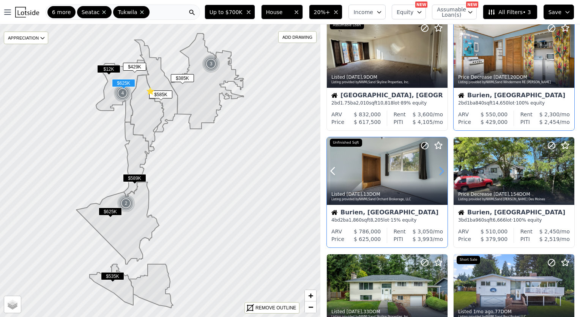
click at [441, 168] on icon at bounding box center [441, 171] width 3 height 7
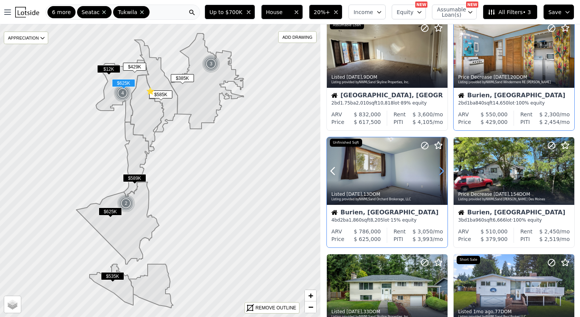
click at [441, 168] on icon at bounding box center [441, 171] width 3 height 7
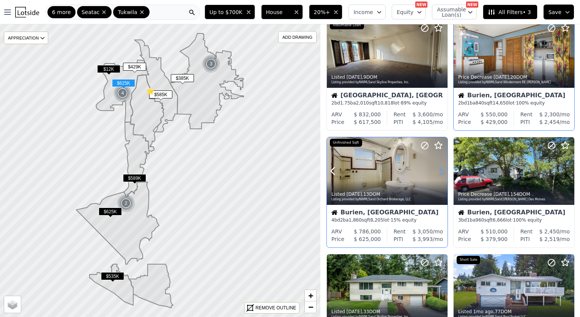
click at [441, 168] on icon at bounding box center [441, 171] width 3 height 7
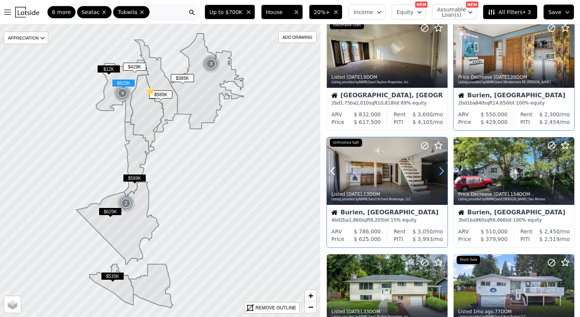
click at [441, 168] on icon at bounding box center [441, 171] width 3 height 7
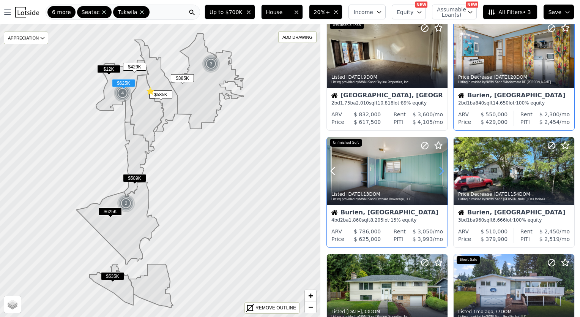
click at [441, 168] on icon at bounding box center [441, 171] width 3 height 7
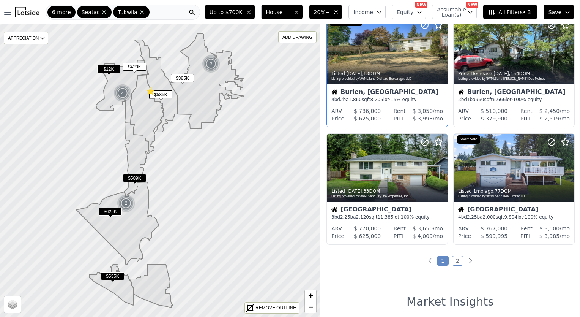
scroll to position [498, 0]
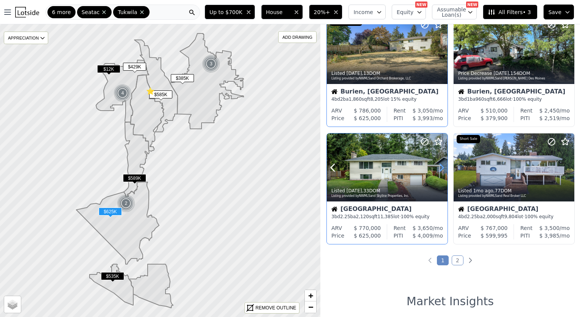
click at [443, 168] on icon at bounding box center [442, 167] width 12 height 12
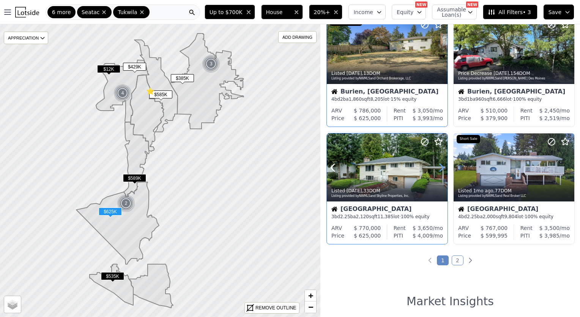
click at [443, 168] on icon at bounding box center [442, 167] width 12 height 12
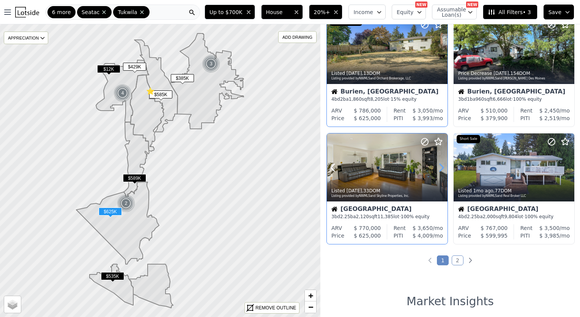
click at [443, 168] on icon at bounding box center [442, 167] width 12 height 12
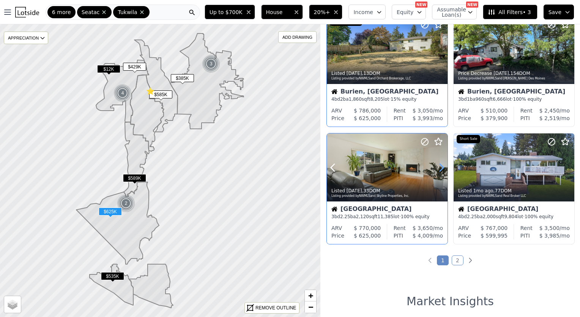
click at [443, 168] on icon at bounding box center [442, 167] width 12 height 12
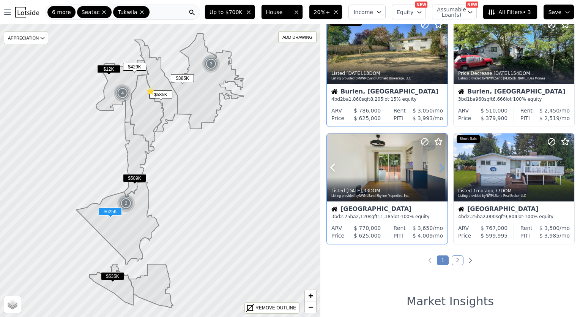
click at [443, 168] on icon at bounding box center [442, 167] width 12 height 12
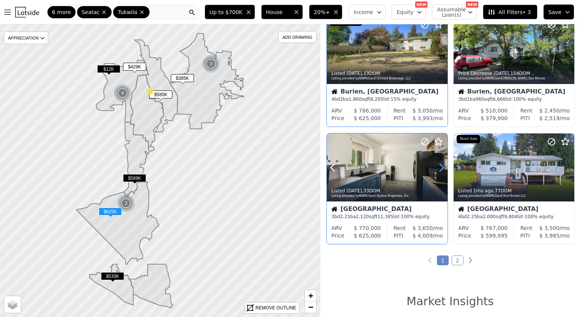
click at [443, 168] on icon at bounding box center [442, 167] width 12 height 12
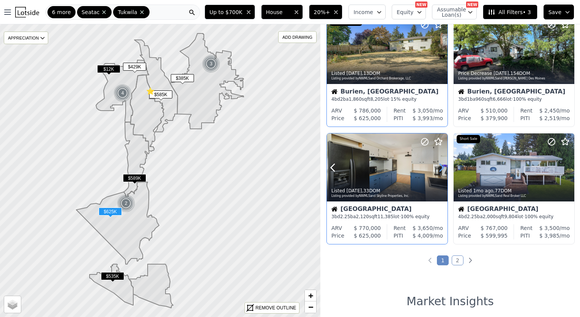
click at [443, 168] on icon at bounding box center [442, 167] width 12 height 12
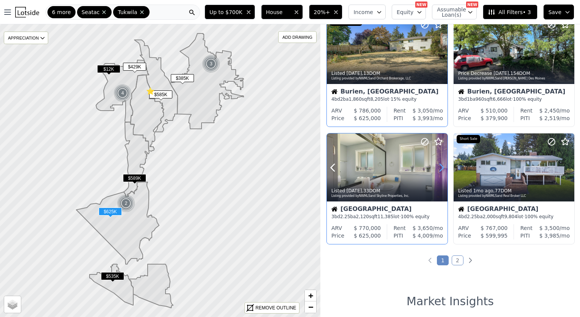
click at [443, 168] on icon at bounding box center [442, 167] width 12 height 12
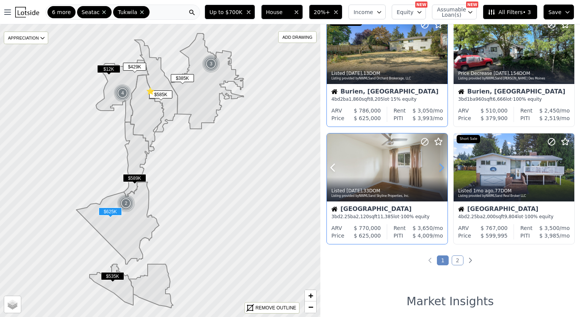
click at [443, 168] on icon at bounding box center [442, 167] width 12 height 12
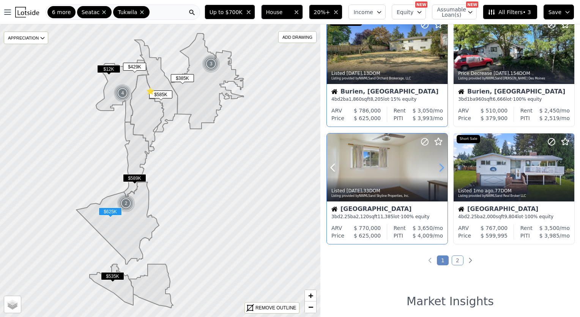
click at [443, 168] on icon at bounding box center [442, 167] width 12 height 12
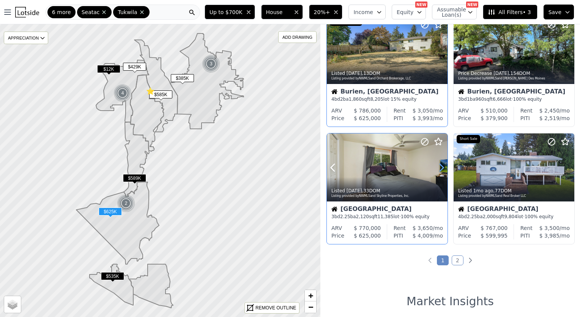
click at [443, 168] on icon at bounding box center [442, 167] width 12 height 12
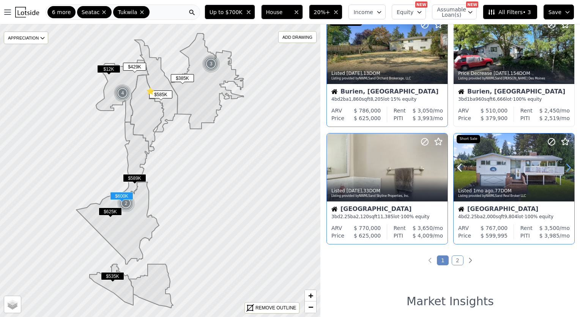
click at [564, 166] on icon at bounding box center [569, 167] width 12 height 12
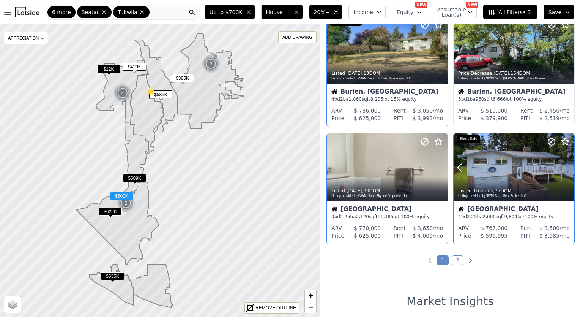
click at [564, 166] on icon at bounding box center [569, 167] width 12 height 12
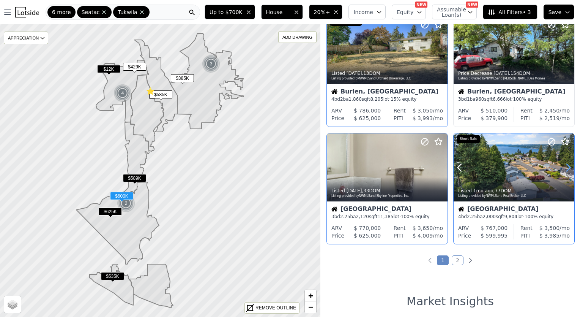
click at [564, 166] on icon at bounding box center [569, 167] width 12 height 12
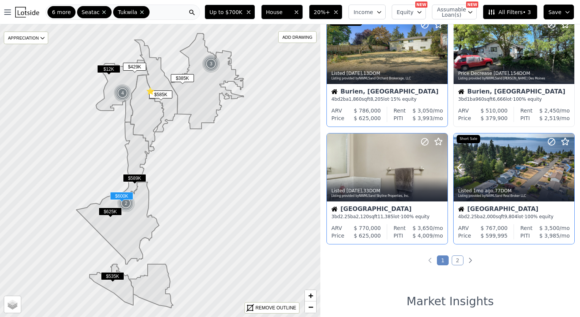
click at [564, 166] on icon at bounding box center [569, 167] width 12 height 12
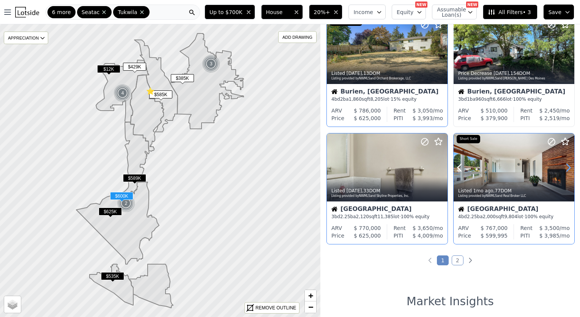
click at [564, 166] on icon at bounding box center [569, 167] width 12 height 12
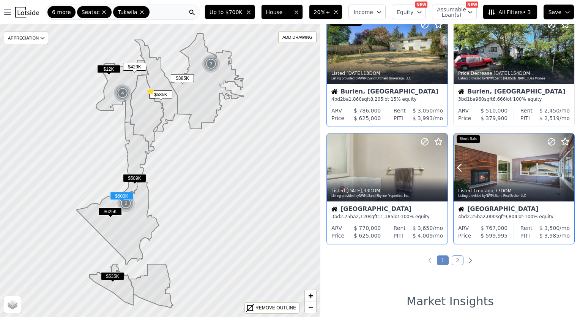
click at [564, 166] on icon at bounding box center [569, 167] width 12 height 12
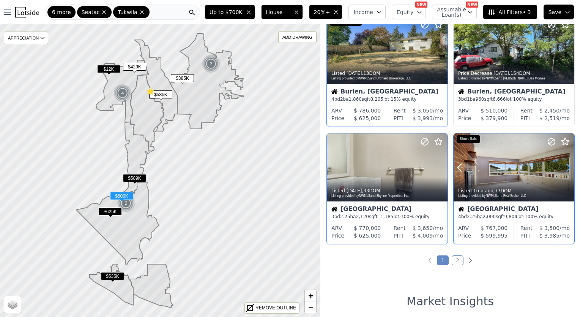
click at [564, 166] on icon at bounding box center [569, 167] width 12 height 12
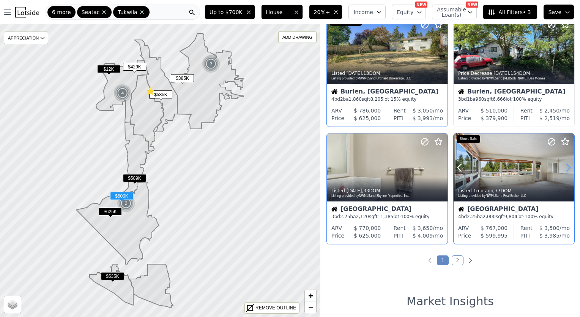
click at [564, 166] on icon at bounding box center [569, 167] width 12 height 12
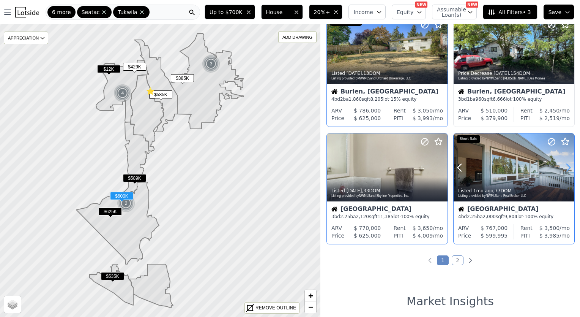
click at [564, 166] on icon at bounding box center [569, 167] width 12 height 12
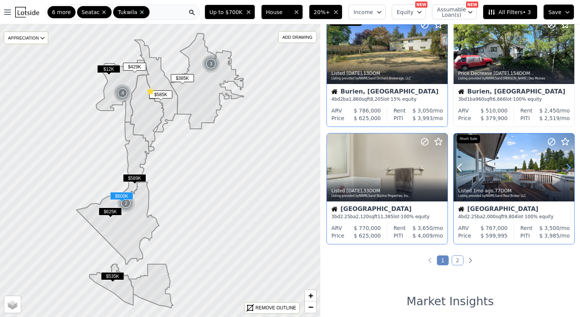
click at [564, 166] on icon at bounding box center [569, 167] width 12 height 12
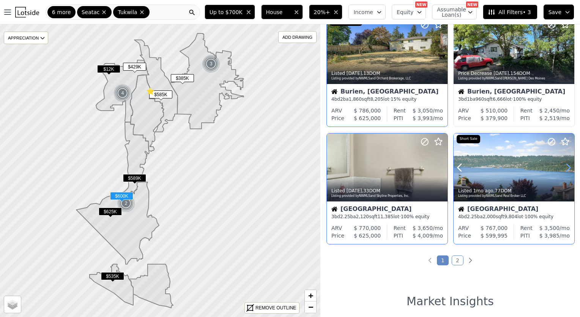
click at [564, 166] on icon at bounding box center [569, 167] width 12 height 12
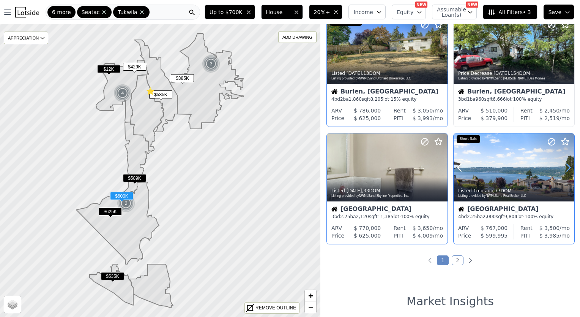
click at [564, 166] on icon at bounding box center [569, 167] width 12 height 12
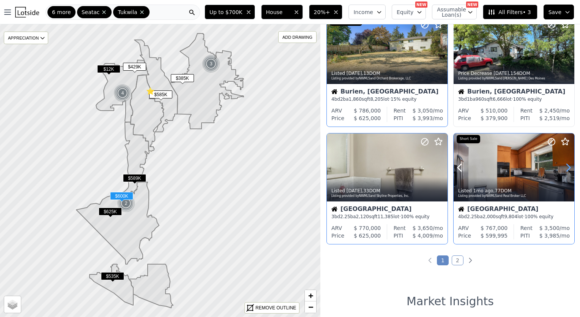
click at [564, 166] on icon at bounding box center [569, 167] width 12 height 12
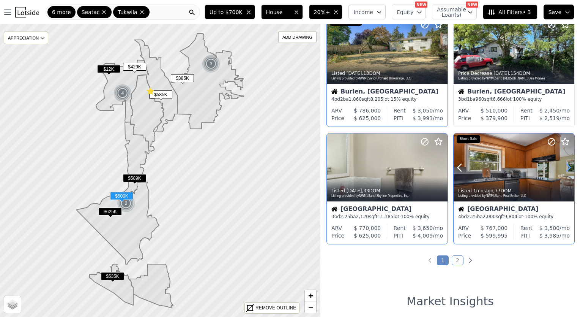
click at [564, 166] on icon at bounding box center [569, 167] width 12 height 12
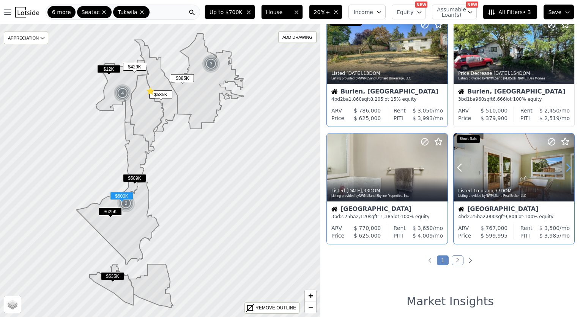
click at [564, 166] on icon at bounding box center [569, 167] width 12 height 12
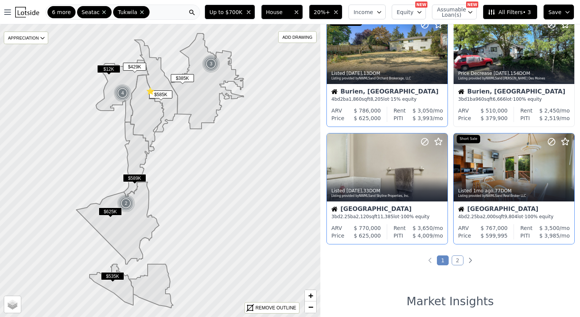
click at [455, 261] on link "2" at bounding box center [458, 260] width 12 height 10
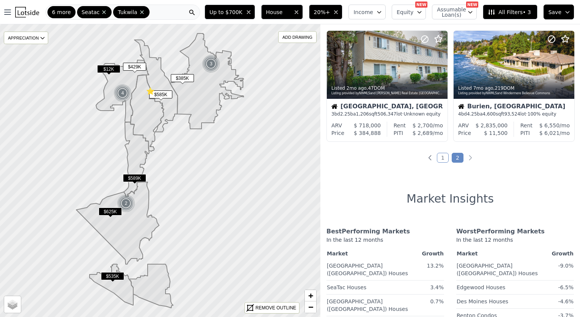
scroll to position [0, 0]
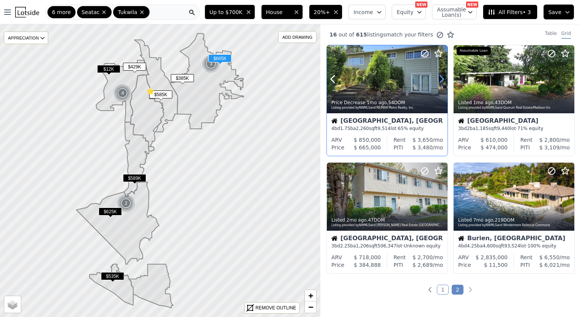
click at [442, 80] on icon at bounding box center [442, 79] width 12 height 12
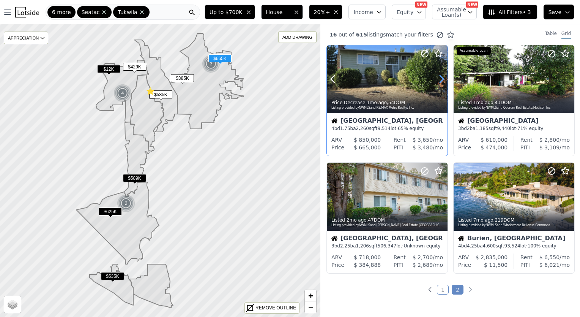
click at [442, 80] on icon at bounding box center [442, 79] width 12 height 12
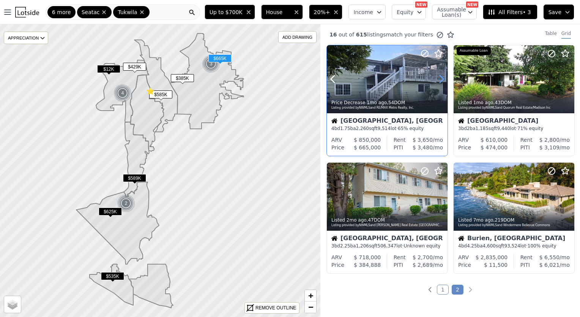
click at [442, 80] on icon at bounding box center [442, 79] width 12 height 12
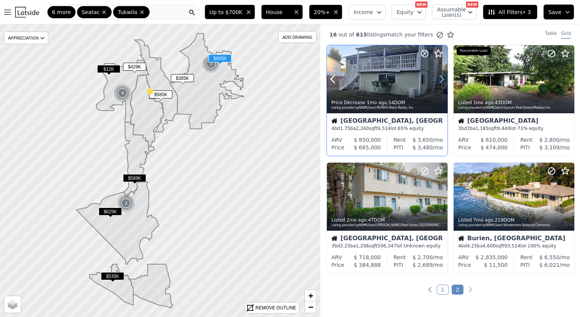
click at [442, 80] on icon at bounding box center [442, 79] width 12 height 12
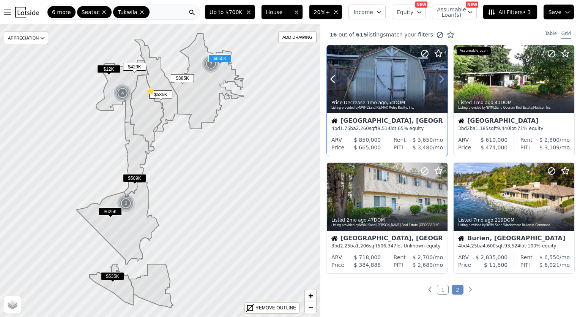
click at [442, 80] on icon at bounding box center [442, 79] width 12 height 12
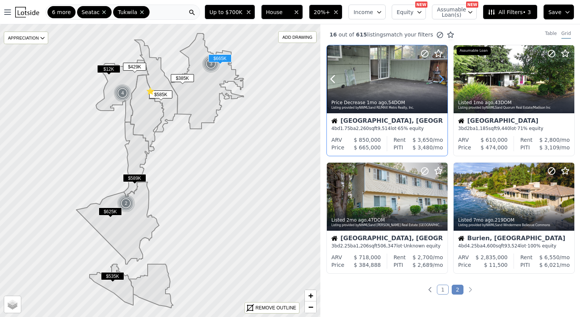
click at [442, 80] on icon at bounding box center [442, 79] width 12 height 12
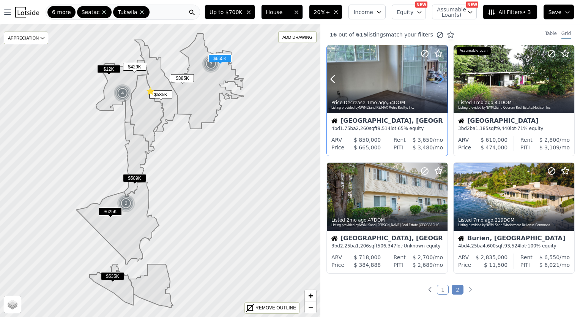
click at [442, 80] on icon at bounding box center [442, 79] width 12 height 12
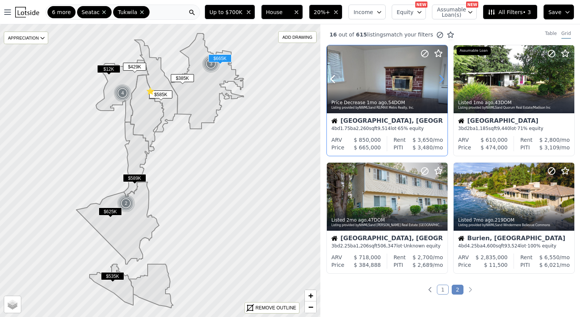
click at [442, 80] on icon at bounding box center [442, 79] width 12 height 12
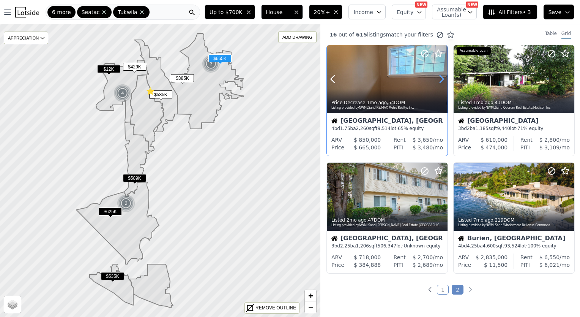
click at [442, 80] on icon at bounding box center [442, 79] width 12 height 12
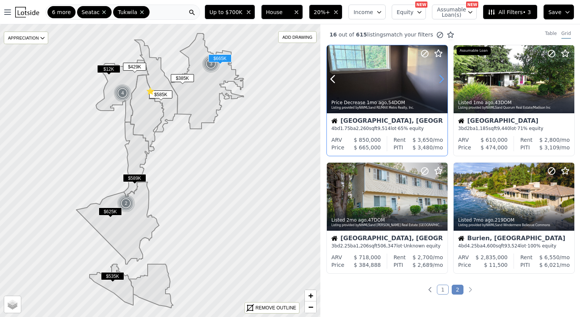
click at [442, 80] on icon at bounding box center [442, 79] width 12 height 12
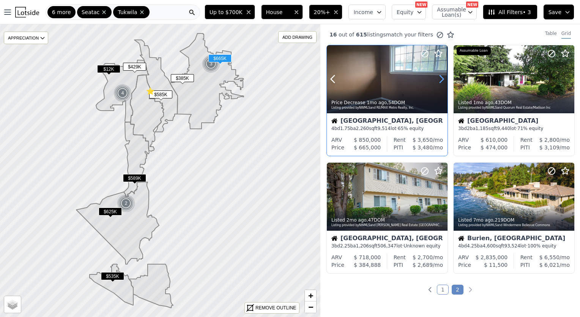
click at [442, 80] on icon at bounding box center [442, 79] width 12 height 12
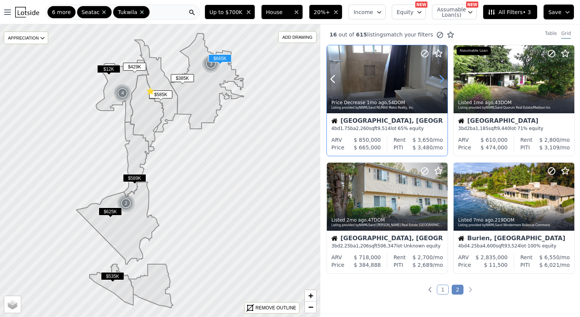
click at [442, 80] on icon at bounding box center [442, 79] width 12 height 12
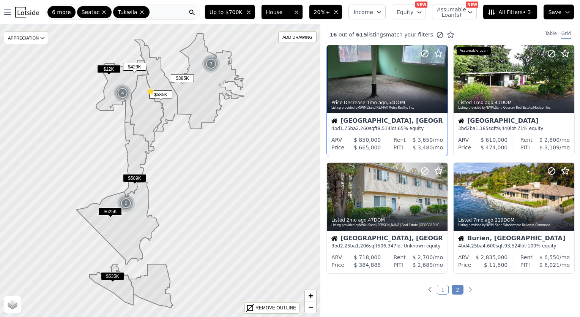
click at [339, 13] on icon "button" at bounding box center [336, 12] width 6 height 6
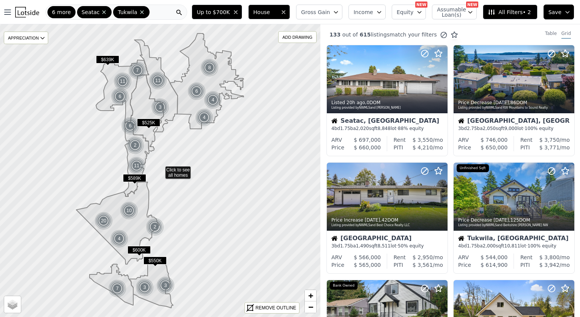
click at [330, 11] on span "Gross Gain" at bounding box center [315, 12] width 29 height 8
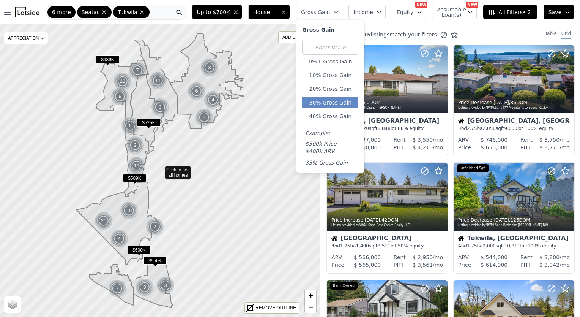
click at [345, 99] on button "30% Gross Gain" at bounding box center [330, 102] width 56 height 11
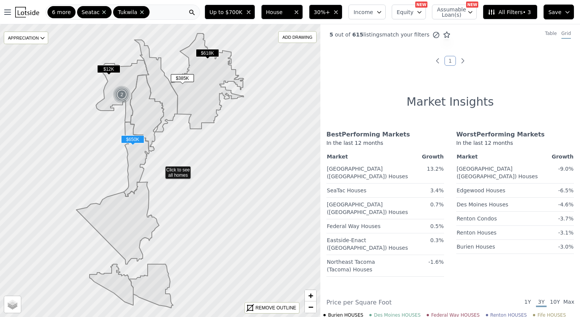
click at [430, 63] on ul "1" at bounding box center [451, 61] width 260 height 8
click at [431, 63] on ul "1" at bounding box center [451, 61] width 260 height 8
click at [436, 62] on icon "Previous page" at bounding box center [438, 61] width 8 height 8
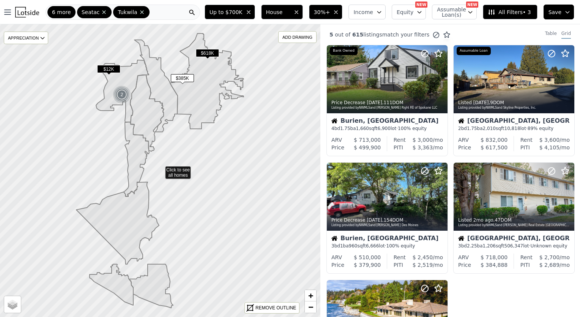
click at [343, 15] on button "30%+" at bounding box center [326, 12] width 34 height 15
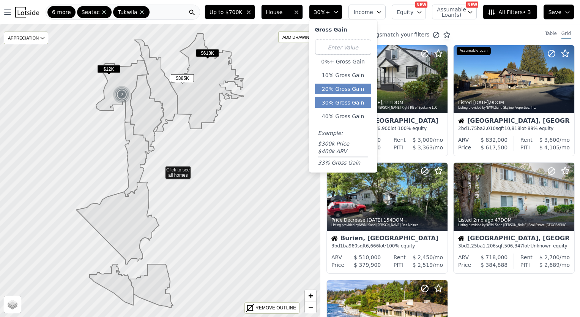
click at [351, 90] on button "20% Gross Gain" at bounding box center [343, 89] width 56 height 11
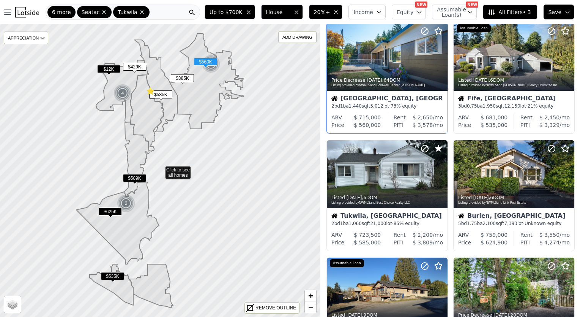
scroll to position [141, 0]
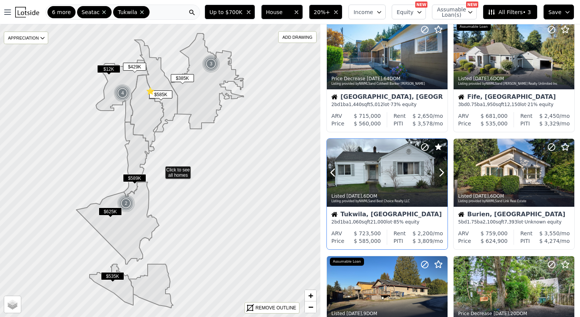
click at [381, 186] on div at bounding box center [387, 189] width 121 height 14
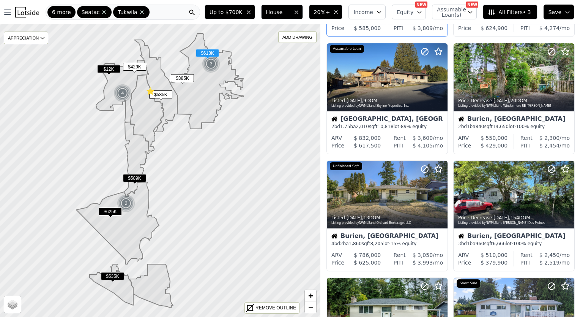
scroll to position [358, 0]
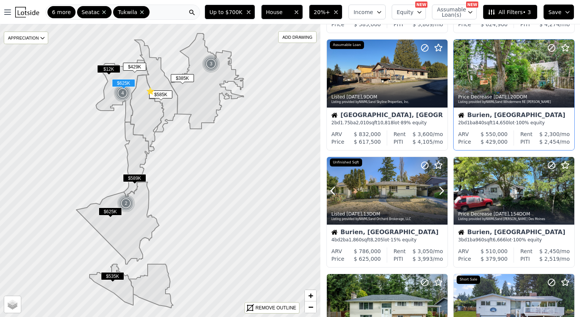
drag, startPoint x: 397, startPoint y: 180, endPoint x: 492, endPoint y: 92, distance: 129.9
click at [492, 92] on div "Price Decrease [DATE] , 20 DOM Listing provided by NWMLS and Windermere RE Gree…" at bounding box center [514, 98] width 121 height 18
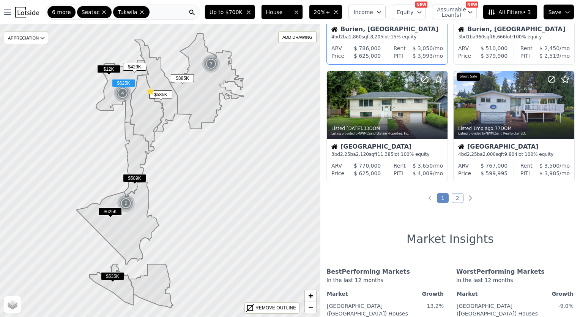
scroll to position [561, 0]
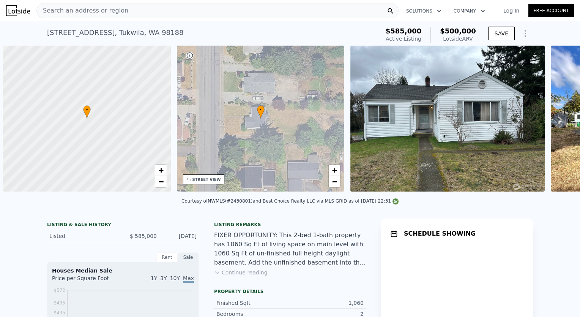
scroll to position [0, 3]
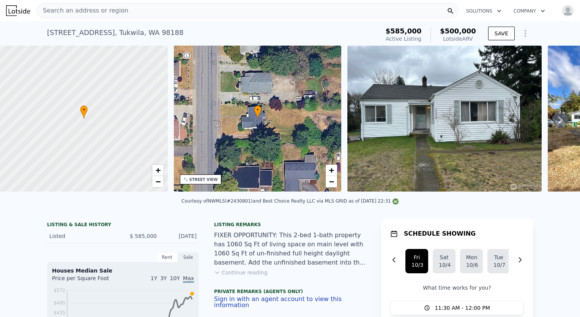
type input "8"
type input "1.75"
type input "2.75"
type input "1730"
type input "2390"
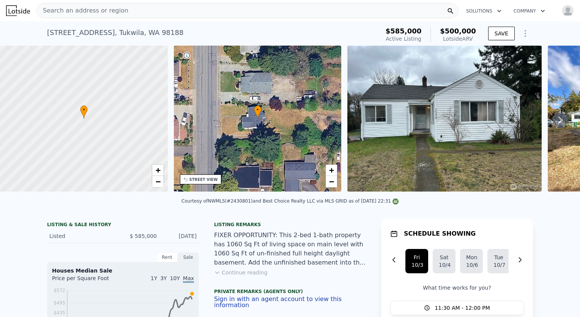
type input "11847"
type input "30898"
type input "$ 723,500"
type input "$ 50,052"
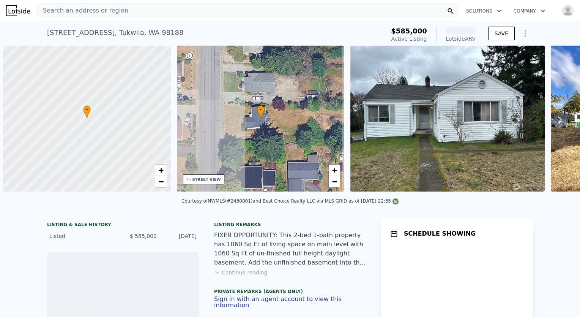
scroll to position [0, 3]
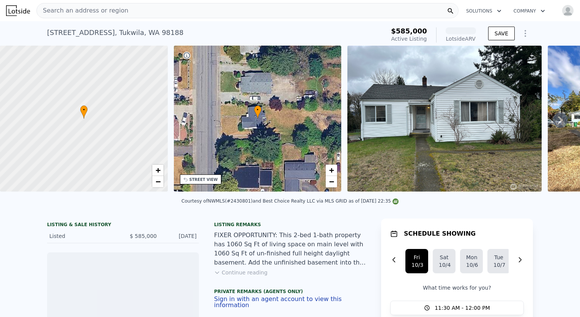
click at [293, 128] on div "• + −" at bounding box center [258, 119] width 168 height 146
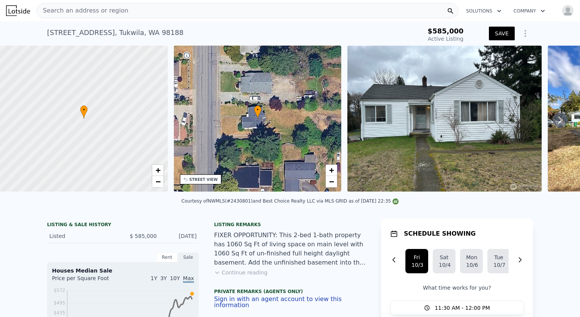
click at [299, 164] on div "• + −" at bounding box center [258, 119] width 168 height 146
click at [334, 183] on span "−" at bounding box center [331, 181] width 5 height 9
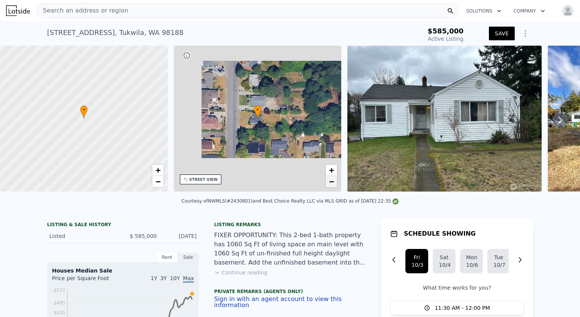
click at [334, 183] on span "−" at bounding box center [331, 181] width 5 height 9
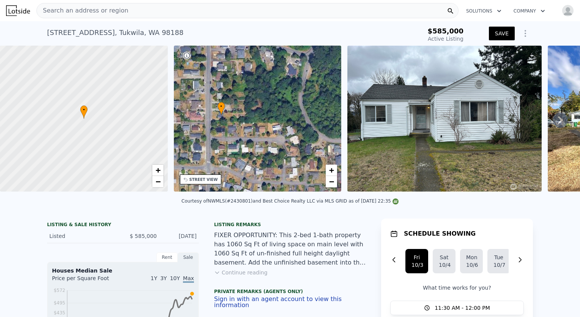
drag, startPoint x: 296, startPoint y: 154, endPoint x: 262, endPoint y: 153, distance: 34.2
click at [262, 153] on div "• + −" at bounding box center [258, 119] width 168 height 146
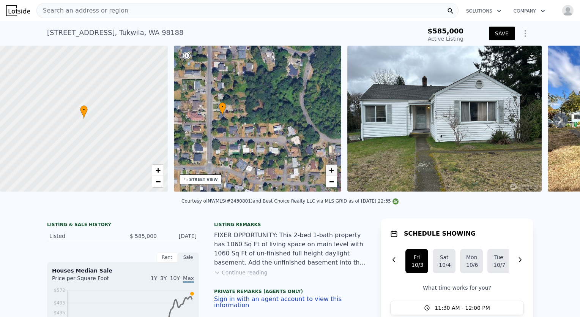
click at [331, 169] on span "+" at bounding box center [331, 169] width 5 height 9
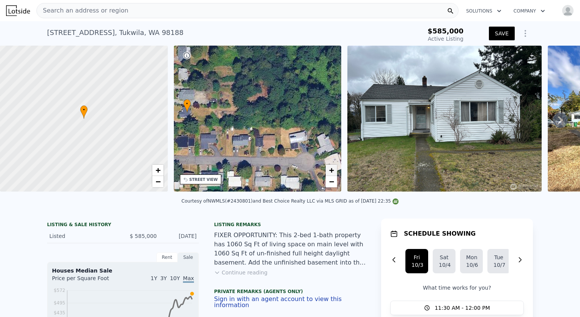
click at [331, 169] on span "+" at bounding box center [331, 169] width 5 height 9
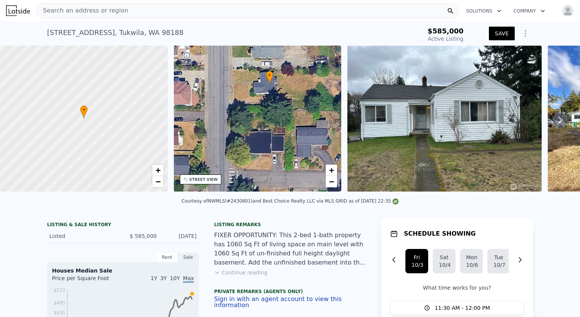
drag, startPoint x: 258, startPoint y: 112, endPoint x: 412, endPoint y: 89, distance: 155.9
click at [412, 89] on div "• + − • + − STREET VIEW Loading... SATELLITE VIEW" at bounding box center [290, 120] width 580 height 149
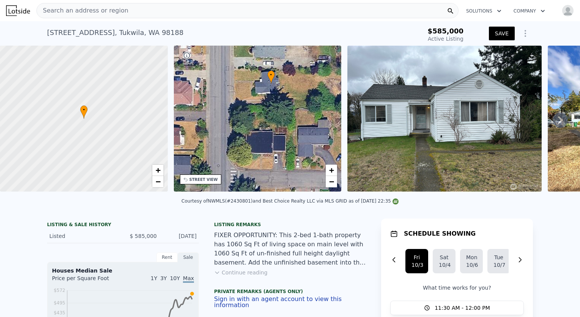
click at [200, 180] on div "STREET VIEW" at bounding box center [204, 180] width 28 height 6
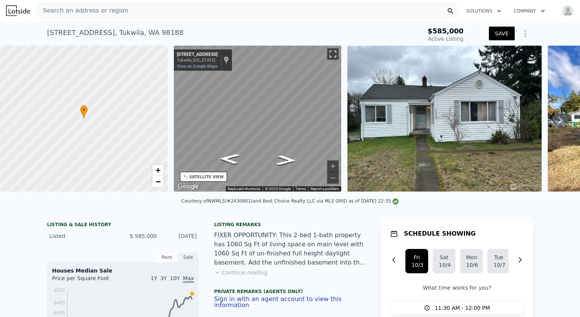
click at [330, 57] on button "Toggle fullscreen view" at bounding box center [332, 53] width 11 height 11
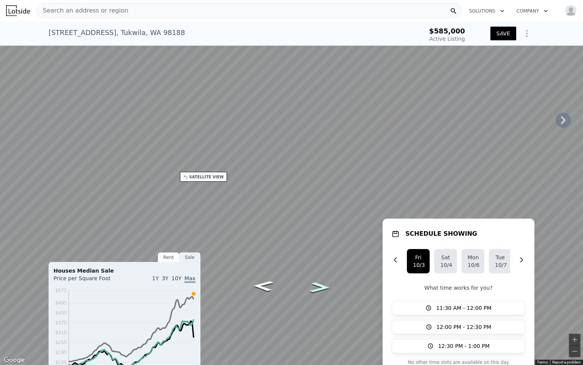
click at [310, 283] on icon "Go South, 51st Ave S" at bounding box center [320, 287] width 38 height 15
click at [574, 316] on button "Zoom in" at bounding box center [574, 339] width 11 height 11
click at [571, 316] on button "Zoom out" at bounding box center [574, 350] width 11 height 11
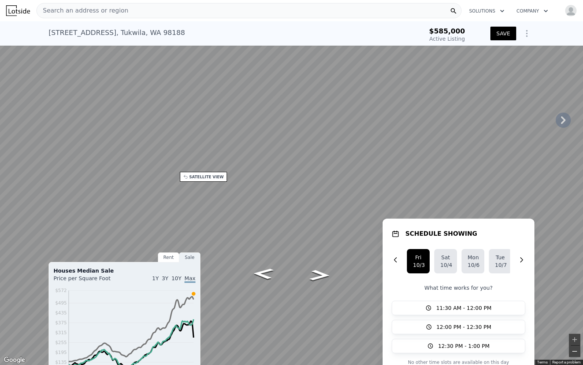
click at [571, 316] on button "Zoom out" at bounding box center [574, 350] width 11 height 11
click at [573, 316] on button "Zoom in" at bounding box center [574, 339] width 11 height 11
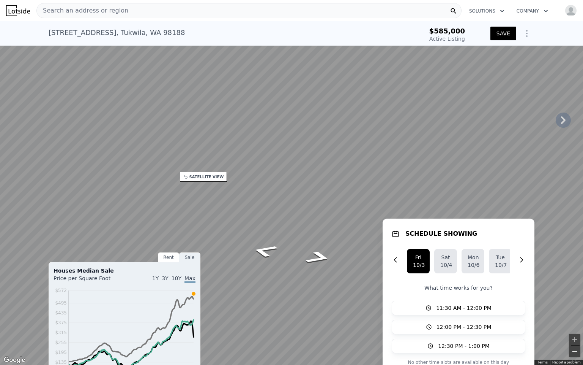
click at [574, 316] on button "Zoom out" at bounding box center [574, 350] width 11 height 11
click at [291, 246] on icon "Go North, 51st Ave S" at bounding box center [296, 244] width 50 height 14
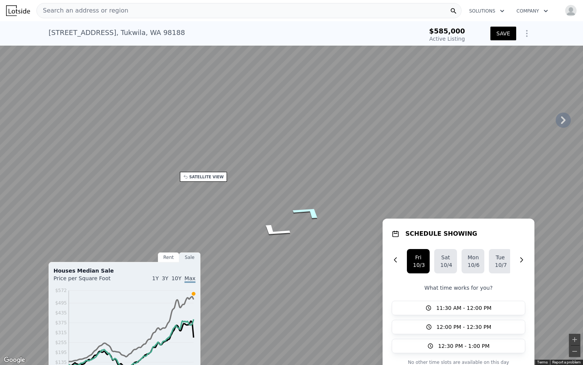
click at [312, 209] on icon "Go North, 51st Ave S" at bounding box center [308, 212] width 57 height 22
click at [308, 210] on icon "Go North, 51st Ave S" at bounding box center [308, 212] width 57 height 22
click at [293, 267] on icon "Go South, 51st Ave S" at bounding box center [296, 270] width 51 height 13
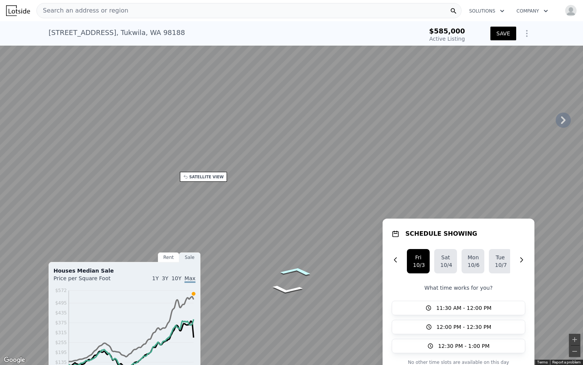
click at [293, 267] on icon "Go South, 51st Ave S" at bounding box center [296, 270] width 51 height 13
click at [317, 262] on icon "Go South, 51st Ave S" at bounding box center [320, 261] width 38 height 17
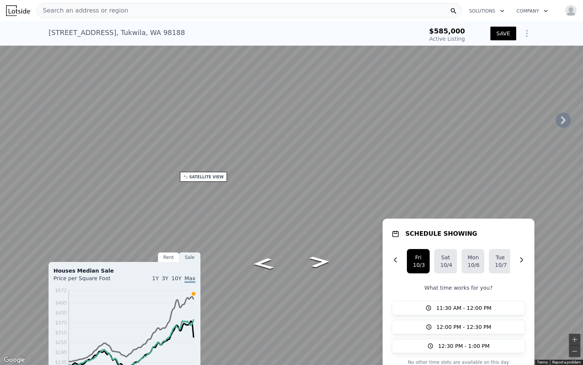
click at [579, 6] on button "Toggle fullscreen view" at bounding box center [574, 8] width 11 height 11
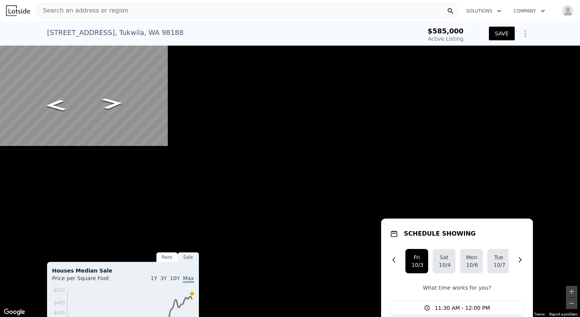
scroll to position [0, 1752]
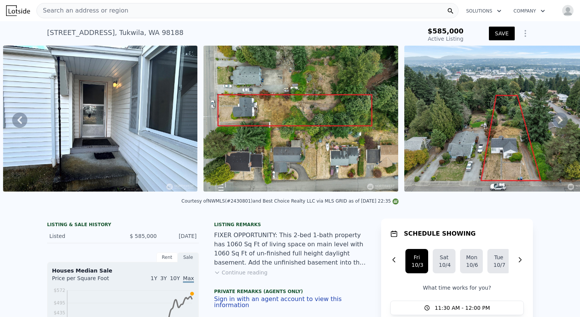
click at [280, 122] on img at bounding box center [301, 119] width 195 height 146
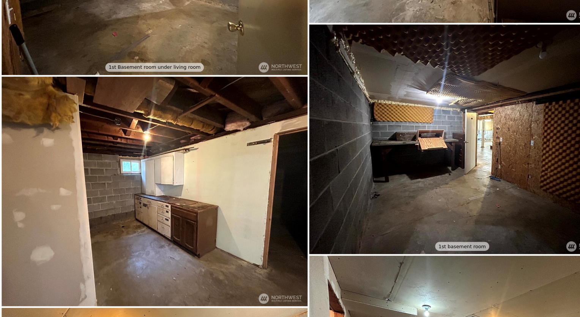
scroll to position [2965, 0]
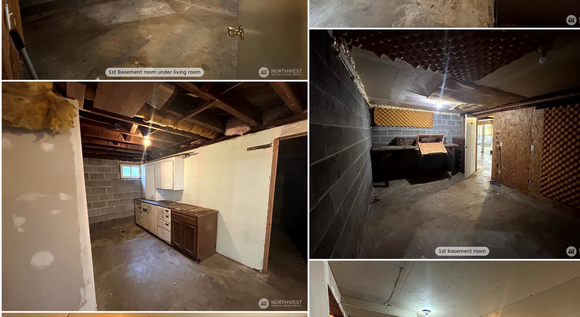
click at [133, 144] on img at bounding box center [146, 187] width 288 height 216
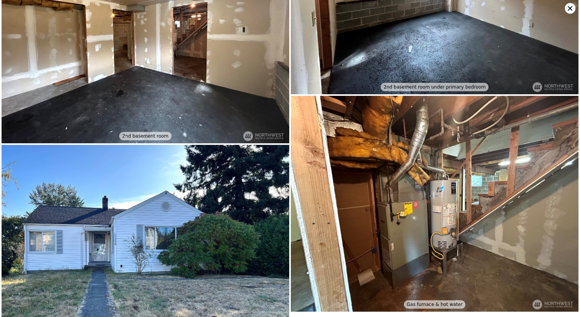
scroll to position [3340, 0]
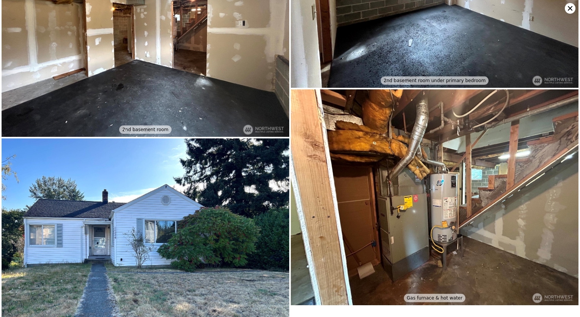
click at [567, 12] on icon at bounding box center [570, 8] width 11 height 11
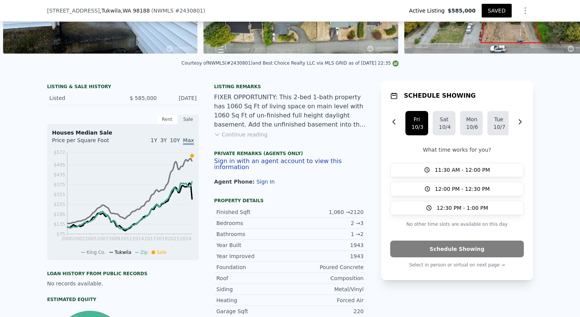
scroll to position [136, 0]
click at [243, 138] on button "Continue reading" at bounding box center [241, 134] width 54 height 8
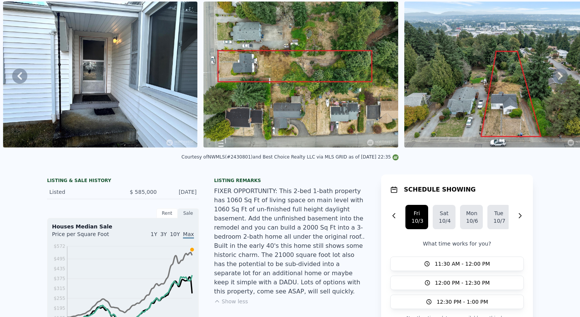
scroll to position [0, 0]
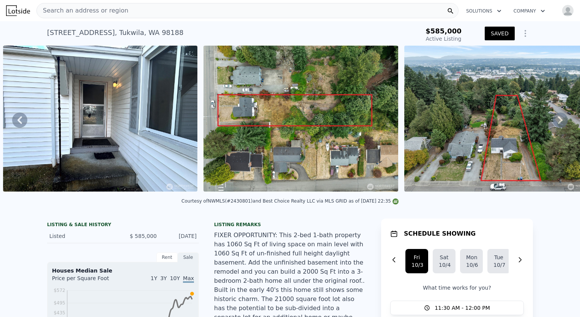
click at [243, 204] on div "Courtesy of NWMLS (#2430801) and Best Choice Realty LLC via MLS GRID as of 10/0…" at bounding box center [290, 200] width 217 height 5
copy div "2430801"
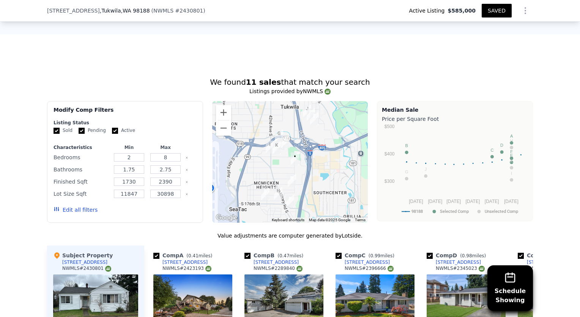
scroll to position [775, 0]
click at [167, 153] on input "8" at bounding box center [165, 157] width 30 height 8
type input "3"
click at [149, 152] on div "3" at bounding box center [165, 157] width 33 height 11
click at [135, 153] on input "2" at bounding box center [129, 157] width 30 height 8
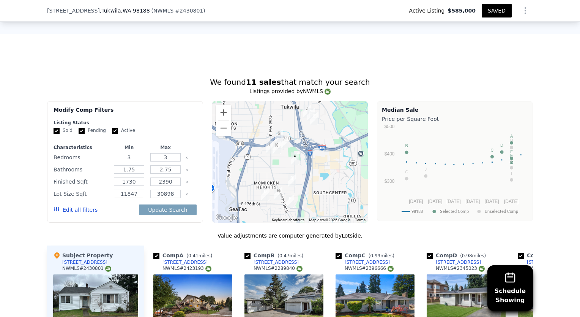
type input "3"
click at [135, 164] on div "1.75" at bounding box center [128, 169] width 33 height 11
click at [136, 165] on input "1.75" at bounding box center [129, 169] width 30 height 8
click at [181, 164] on div "Bathrooms 1.75 2.75" at bounding box center [125, 169] width 143 height 11
click at [175, 165] on input "2.75" at bounding box center [165, 169] width 30 height 8
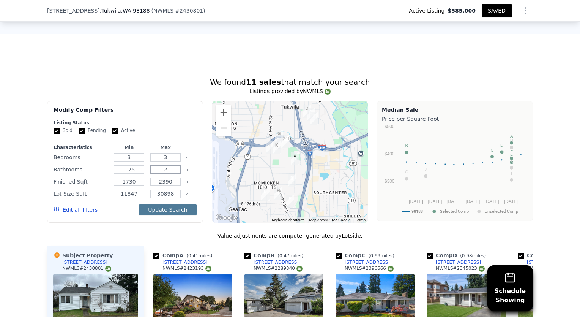
type input "2"
click at [168, 204] on button "Update Search" at bounding box center [167, 209] width 57 height 11
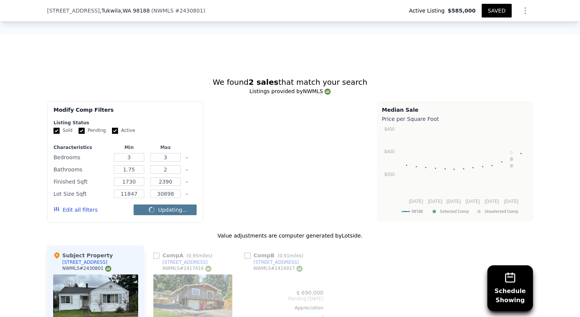
checkbox input "false"
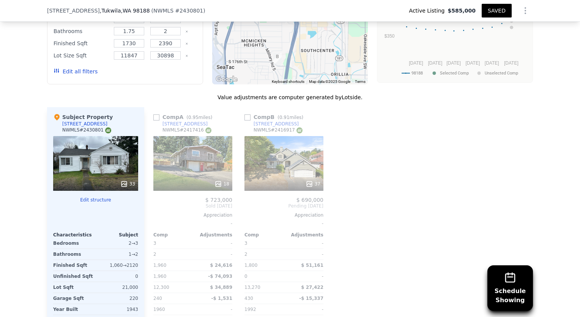
scroll to position [913, 0]
click at [212, 144] on div "18" at bounding box center [192, 163] width 79 height 55
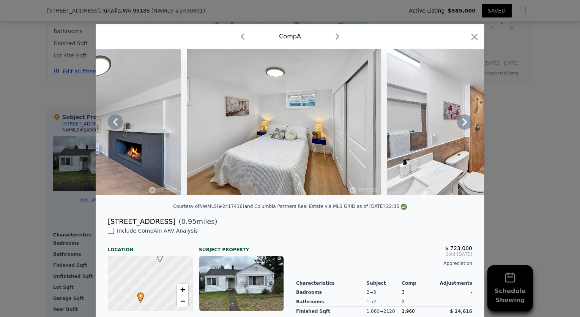
scroll to position [0, 2811]
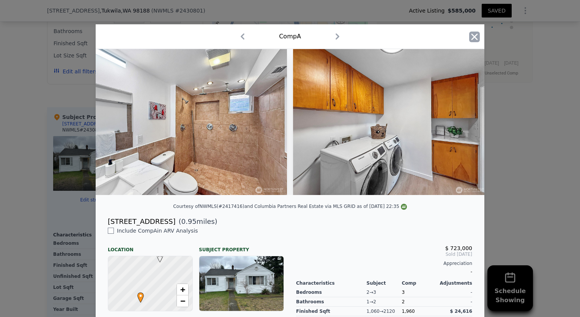
click at [470, 34] on icon "button" at bounding box center [475, 37] width 11 height 11
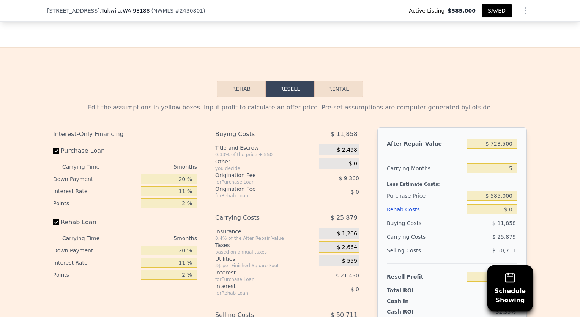
scroll to position [1265, 0]
click at [508, 204] on input "$ 0" at bounding box center [492, 209] width 51 height 10
type input "$ 20"
type input "$ 50,032"
type input "$ 200"
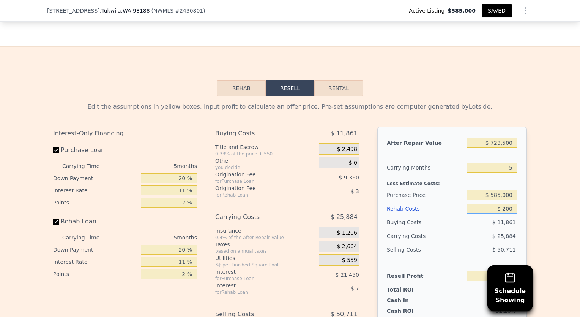
type input "$ 49,844"
type input "$ 2,000"
type input "$ 47,945"
type input "$ 20,000"
type input "$ 28,997"
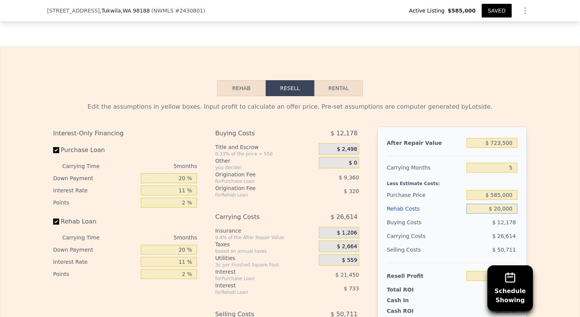
type input "$ 200,000"
type input "-$ 160,483"
click at [506, 219] on span "$ 15,058" at bounding box center [505, 222] width 24 height 6
click at [500, 204] on input "$ 200,000" at bounding box center [492, 209] width 51 height 10
type input "$ 20,000"
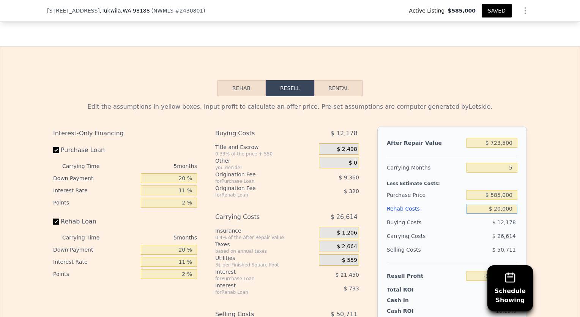
type input "$ 28,997"
type input "$ 2,000"
type input "$ 47,945"
type input "$ 000"
type input "$ 50,052"
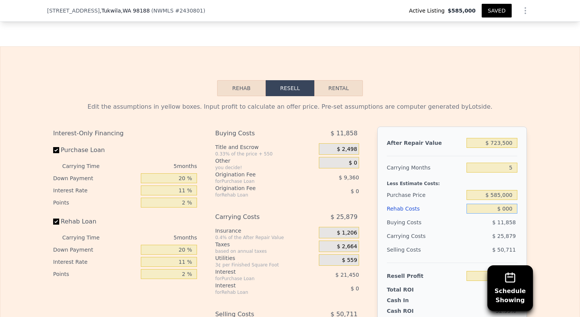
type input "$ 1,000"
type input "$ 49,001"
type input "$ 15,000"
type input "$ 34,262"
type input "$ 150,000"
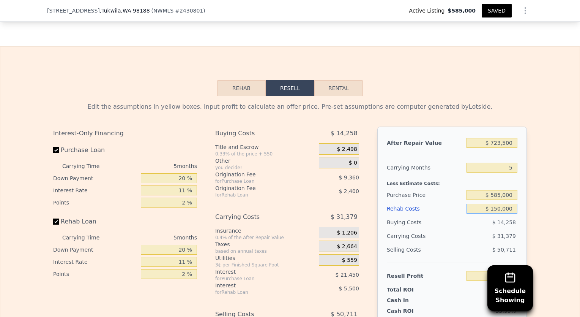
type input "-$ 107,848"
type input "$ 150,000"
click at [495, 271] on input "-$ 107,848" at bounding box center [492, 276] width 51 height 10
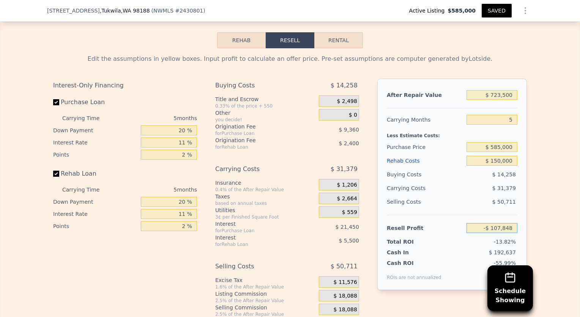
scroll to position [1315, 0]
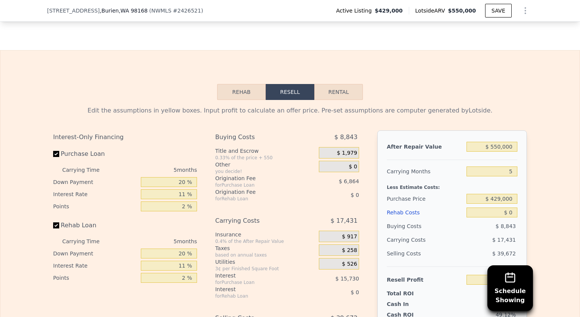
scroll to position [1125, 0]
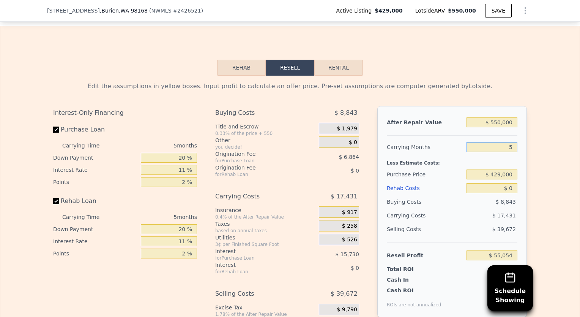
click at [512, 152] on input "5" at bounding box center [492, 147] width 51 height 10
click at [511, 193] on input "$ 0" at bounding box center [492, 188] width 51 height 10
type input "$ 9"
type input "$ 55,045"
type input "$ 90"
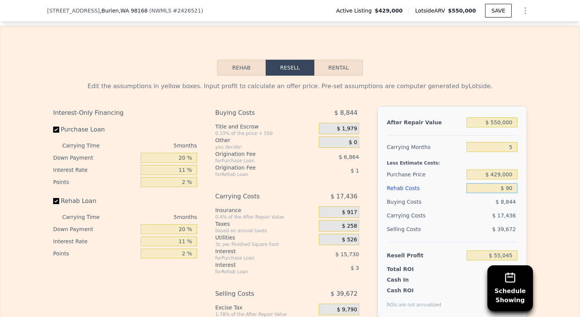
type input "$ 54,958"
type input "$ 900"
type input "$ 54,105"
type input "$ 9,000"
type input "$ 45,580"
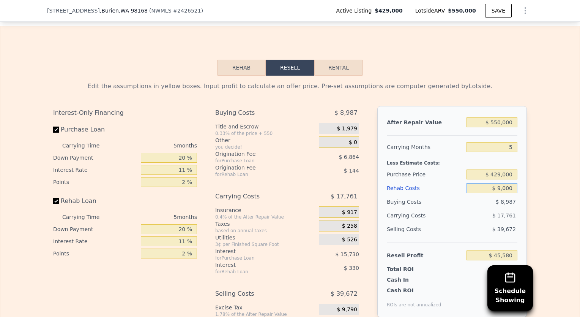
type input "$ 90,000"
type input "-$ 39,686"
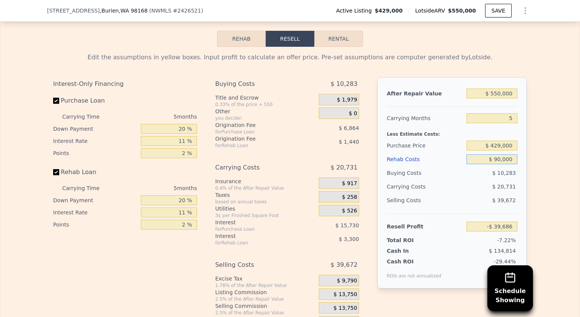
scroll to position [1153, 0]
click at [500, 151] on input "$ 429,000" at bounding box center [492, 146] width 51 height 10
click at [500, 164] on input "$ 90,000" at bounding box center [492, 160] width 51 height 10
type input "$ 000"
type input "$ 55,054"
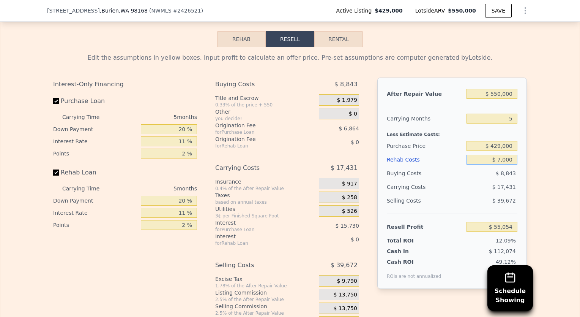
type input "$ 70,000"
type input "-$ 18,631"
type input "$ 8,000"
type input "$ 46,631"
type input "$ 80,000"
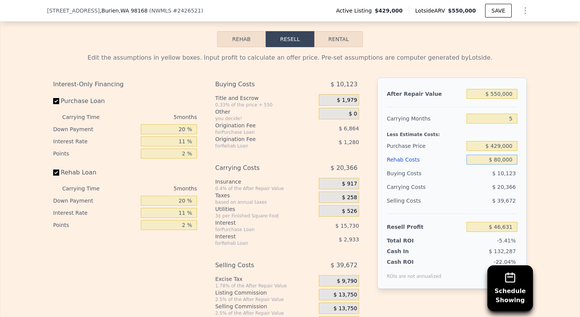
type input "-$ 29,161"
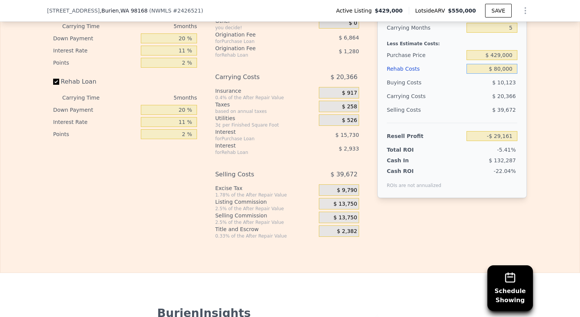
scroll to position [1244, 0]
type input "$ 80,000"
click at [500, 141] on input "-$ 29,161" at bounding box center [492, 136] width 51 height 10
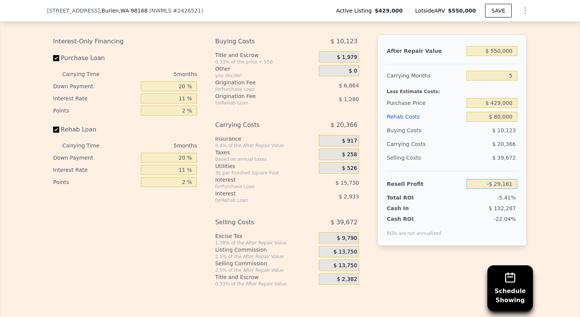
scroll to position [1193, 0]
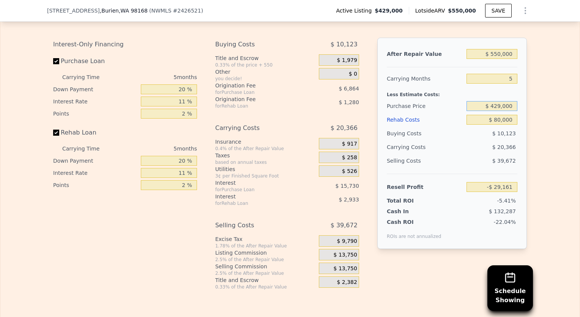
click at [499, 111] on input "$ 429,000" at bounding box center [492, 106] width 51 height 10
click at [505, 192] on input "-$ 29,161" at bounding box center [492, 187] width 51 height 10
type input "$ 50,000"
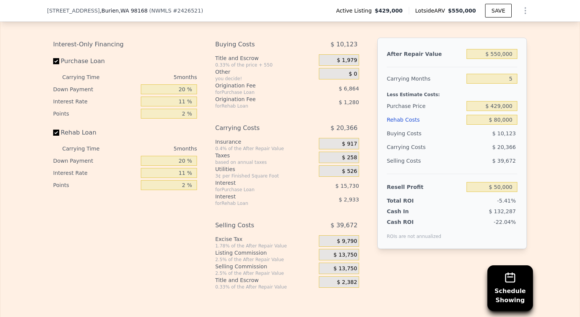
click at [506, 204] on span "-5.41%" at bounding box center [506, 201] width 19 height 6
type input "$ 354,038"
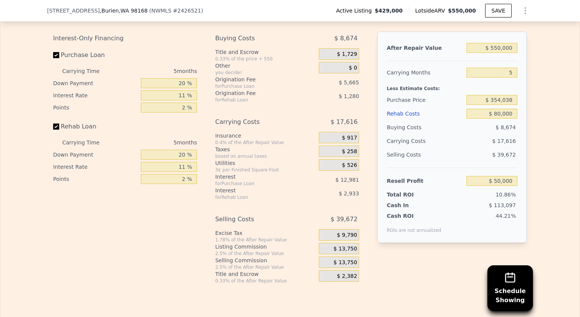
scroll to position [1200, 0]
